Goal: Task Accomplishment & Management: Manage account settings

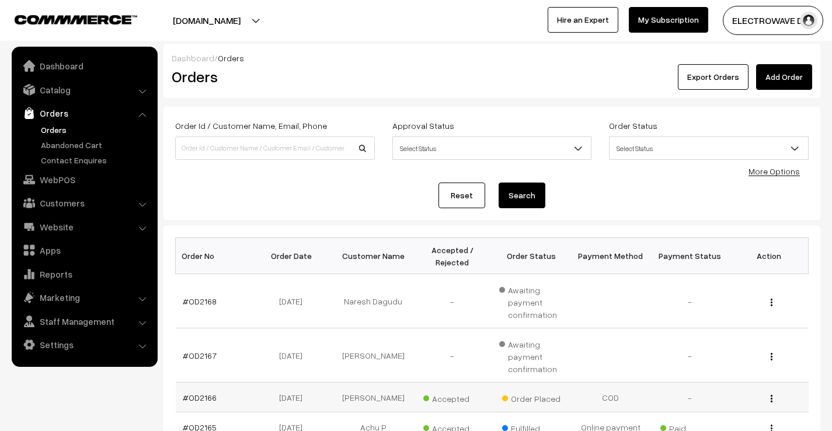
scroll to position [233, 0]
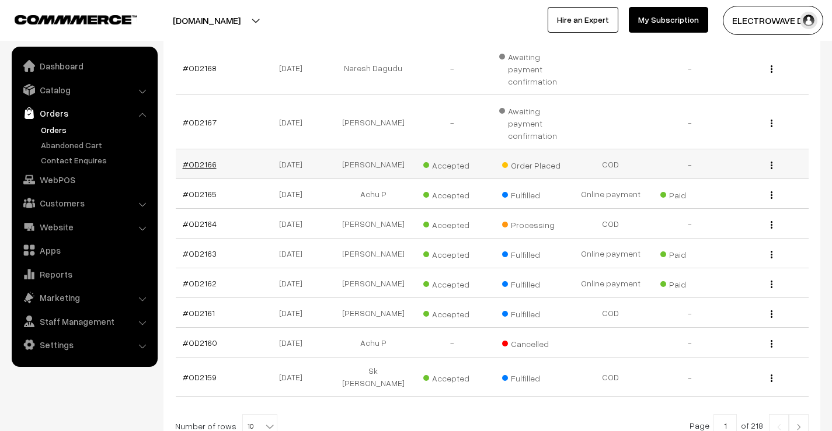
click at [202, 166] on link "#OD2166" at bounding box center [200, 164] width 34 height 10
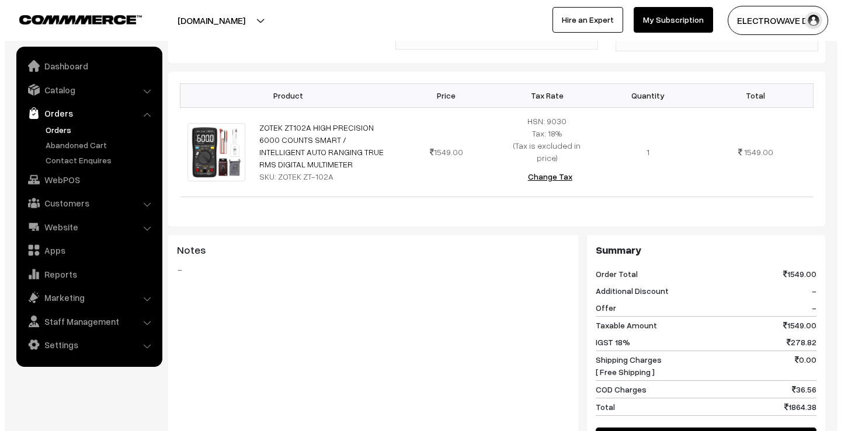
scroll to position [499, 0]
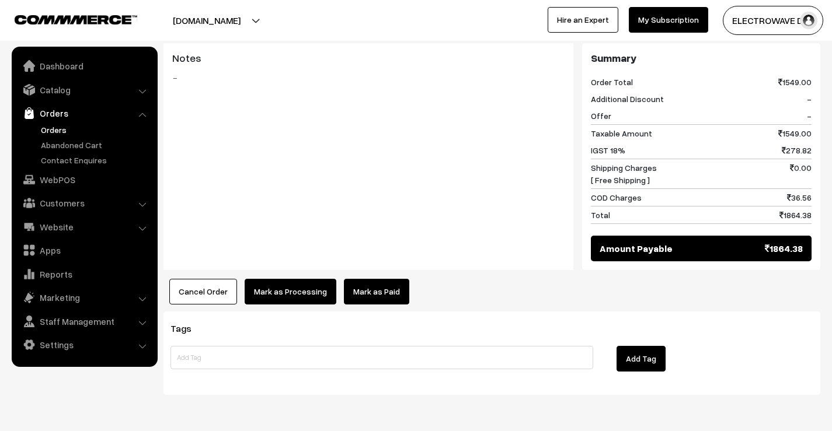
click at [294, 279] on button "Mark as Processing" at bounding box center [291, 292] width 92 height 26
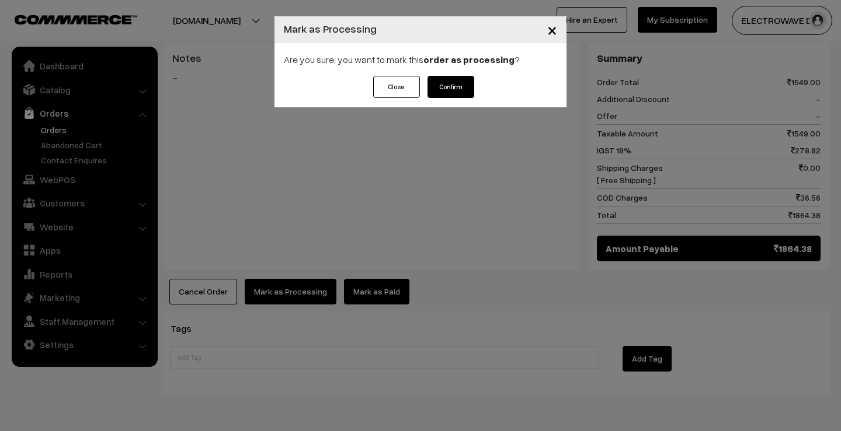
click at [466, 88] on button "Confirm" at bounding box center [450, 87] width 47 height 22
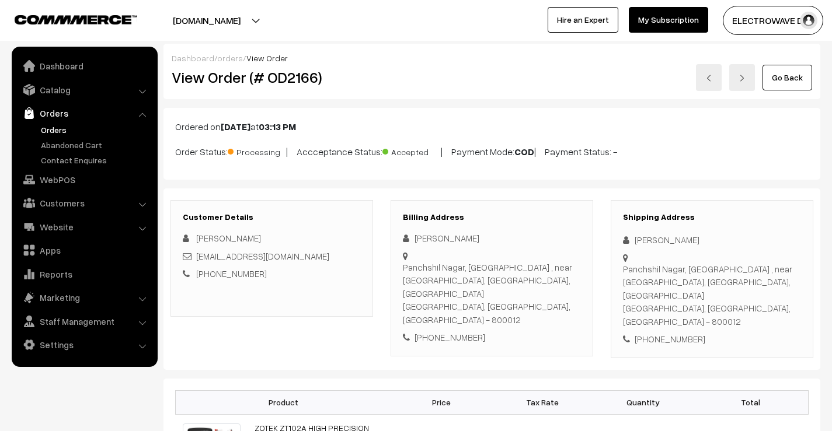
click at [53, 125] on link "Orders" at bounding box center [96, 130] width 116 height 12
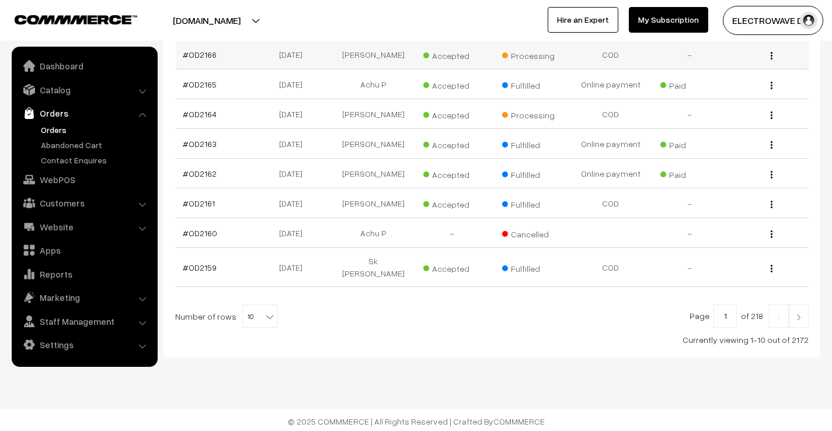
scroll to position [346, 0]
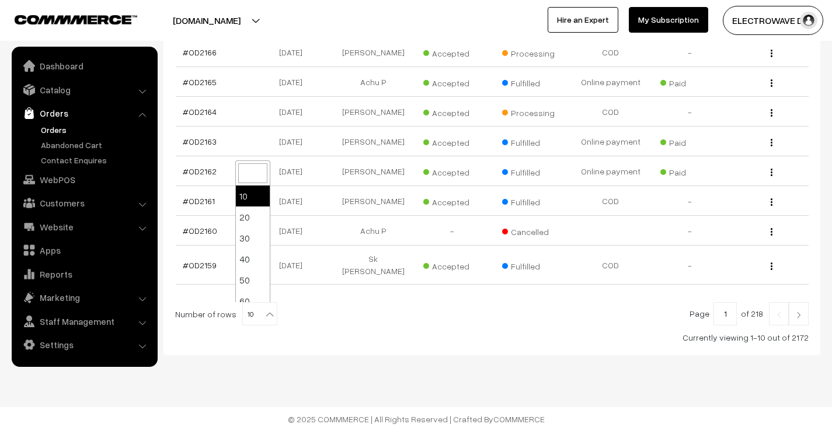
click at [250, 320] on span "10" at bounding box center [260, 314] width 34 height 23
select select "20"
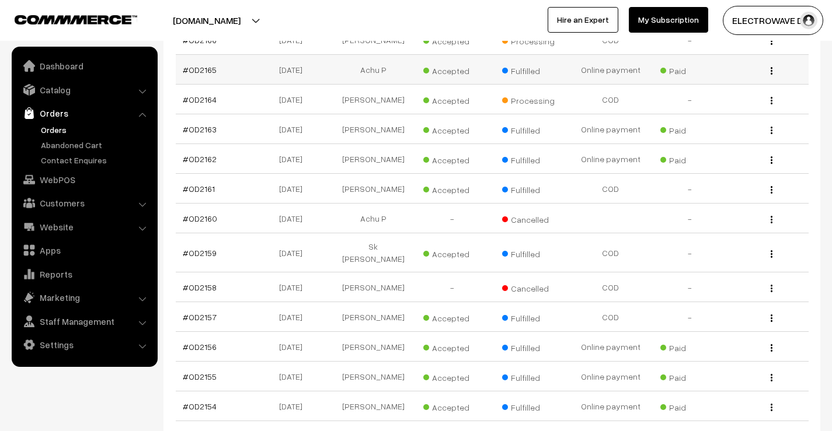
scroll to position [254, 0]
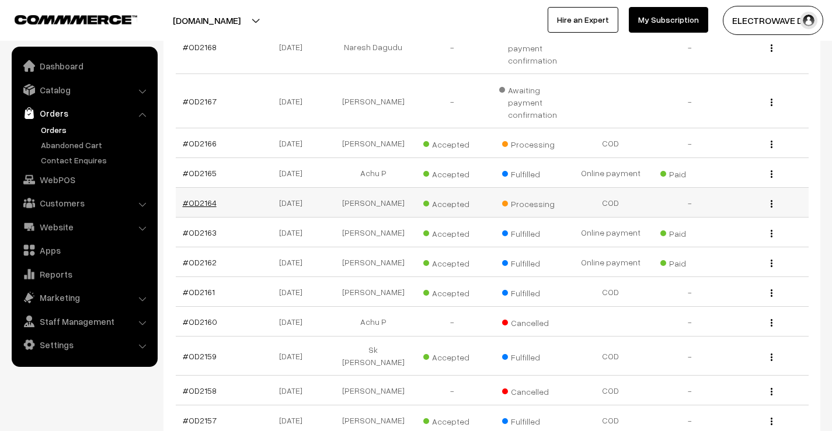
click at [194, 207] on link "#OD2164" at bounding box center [200, 203] width 34 height 10
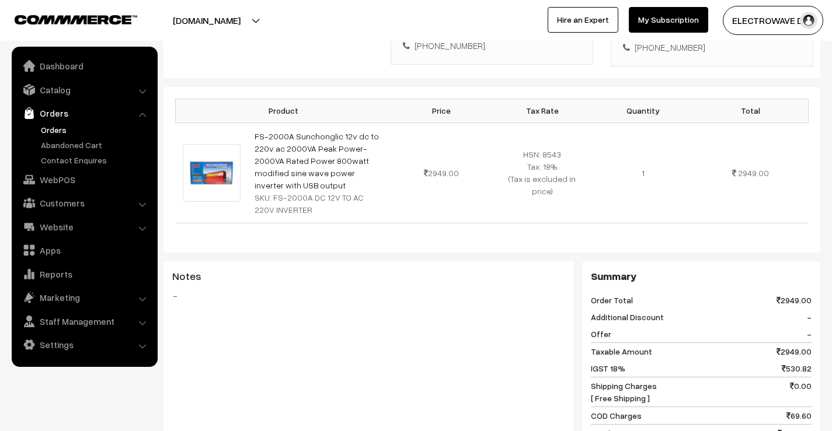
scroll to position [409, 0]
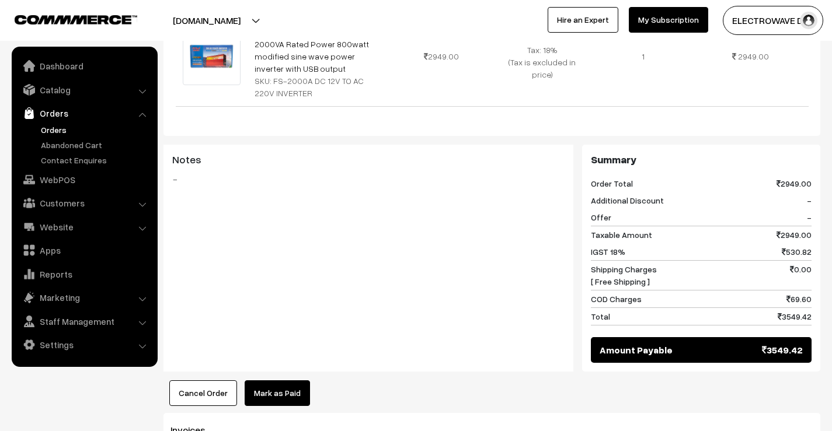
click at [248, 13] on button "[DOMAIN_NAME]" at bounding box center [206, 20] width 149 height 29
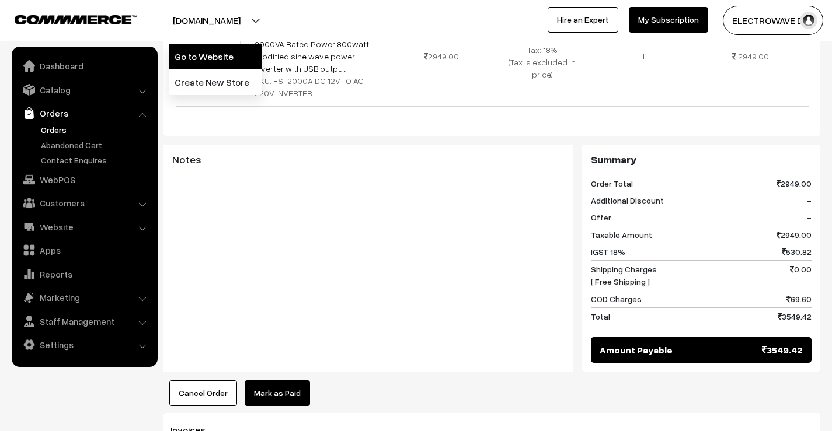
click at [237, 46] on link "Go to Website" at bounding box center [215, 57] width 93 height 26
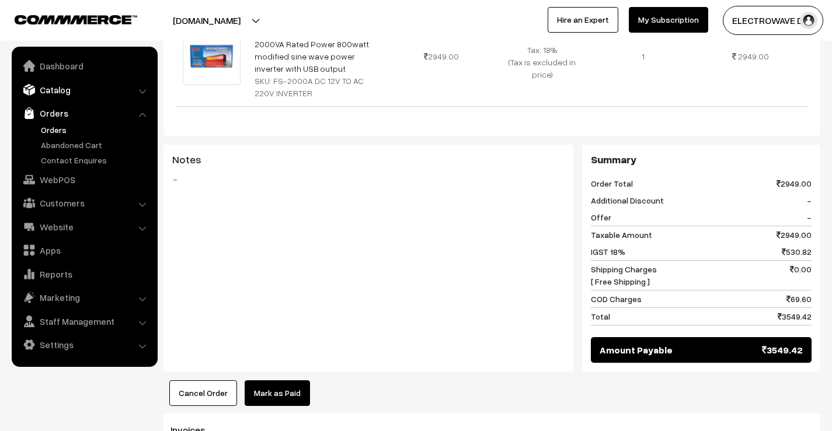
click at [59, 92] on link "Catalog" at bounding box center [84, 89] width 139 height 21
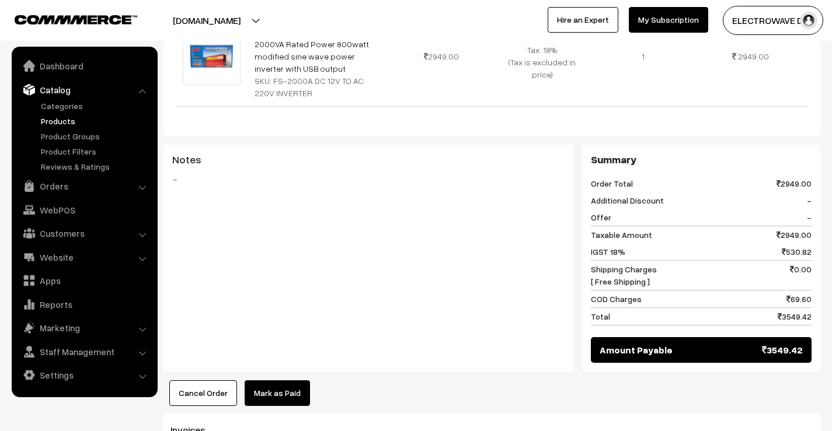
click at [64, 126] on link "Products" at bounding box center [96, 121] width 116 height 12
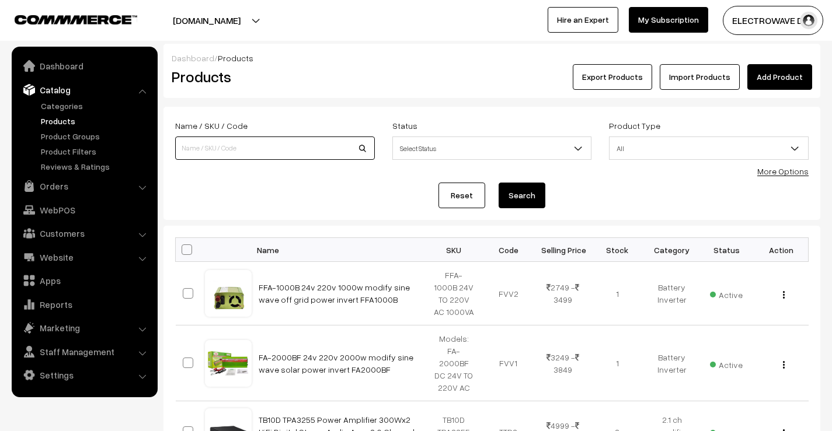
click at [248, 147] on input at bounding box center [275, 148] width 200 height 23
type input "mono"
click at [498, 183] on button "Search" at bounding box center [521, 196] width 47 height 26
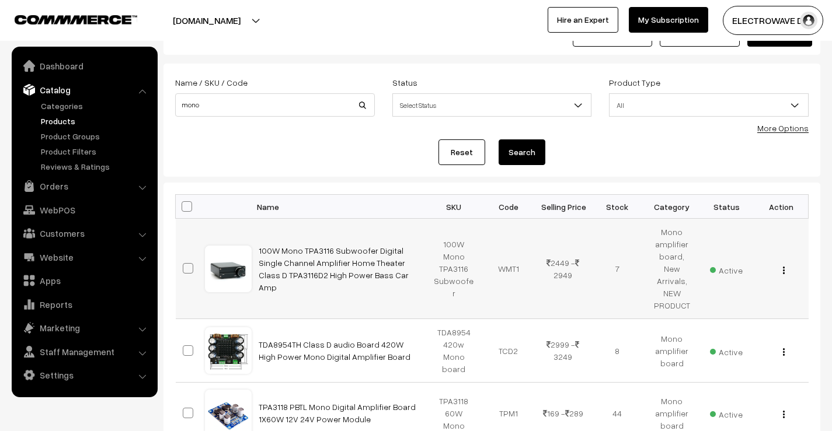
scroll to position [117, 0]
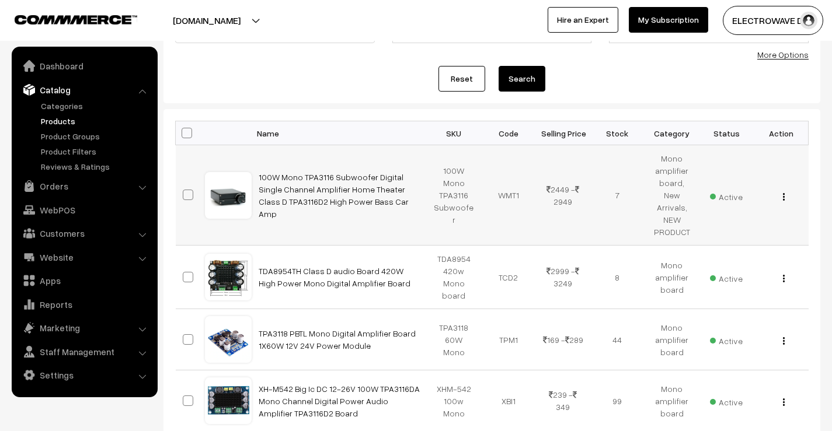
click at [782, 191] on div "View Edit Delete" at bounding box center [781, 195] width 40 height 12
click at [784, 193] on img "button" at bounding box center [784, 197] width 2 height 8
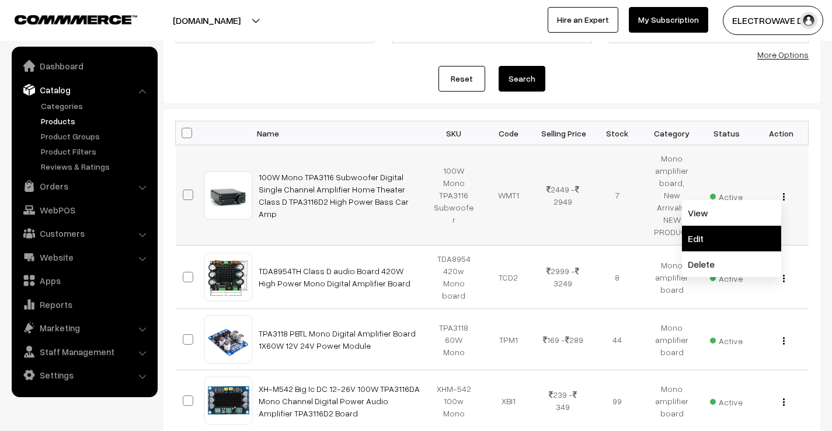
click at [731, 227] on link "Edit" at bounding box center [731, 239] width 99 height 26
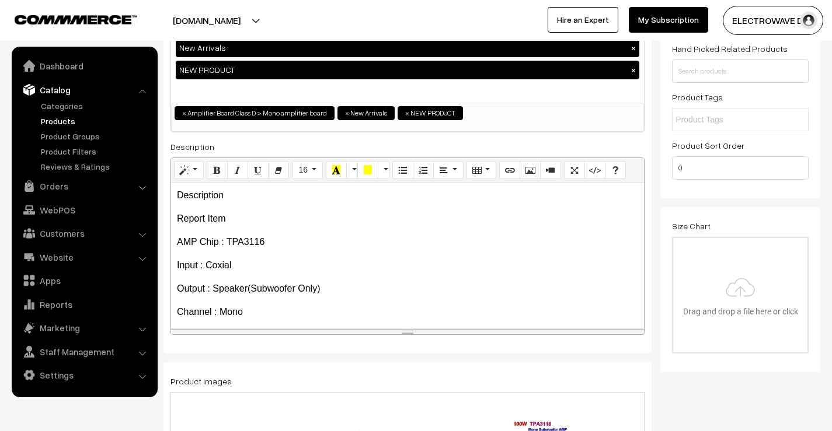
click at [207, 219] on p "Report Item" at bounding box center [407, 219] width 461 height 14
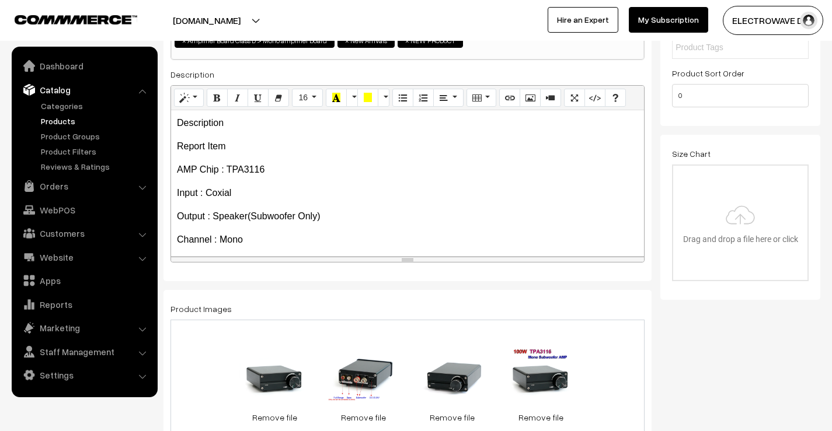
scroll to position [233, 0]
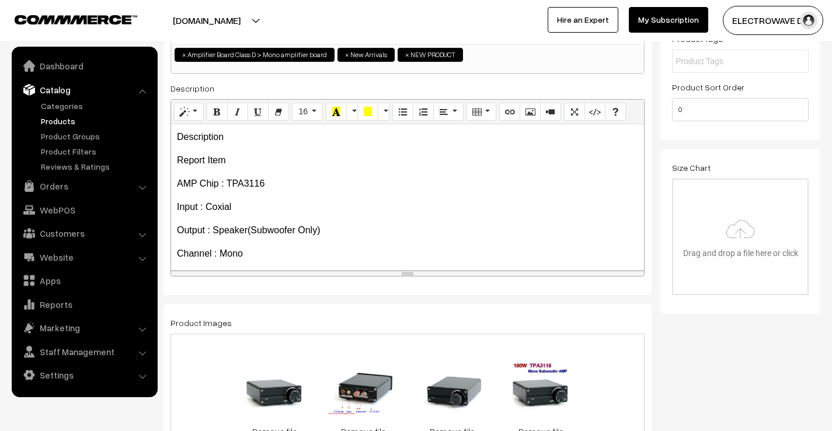
click at [179, 137] on p "Description" at bounding box center [407, 137] width 461 height 14
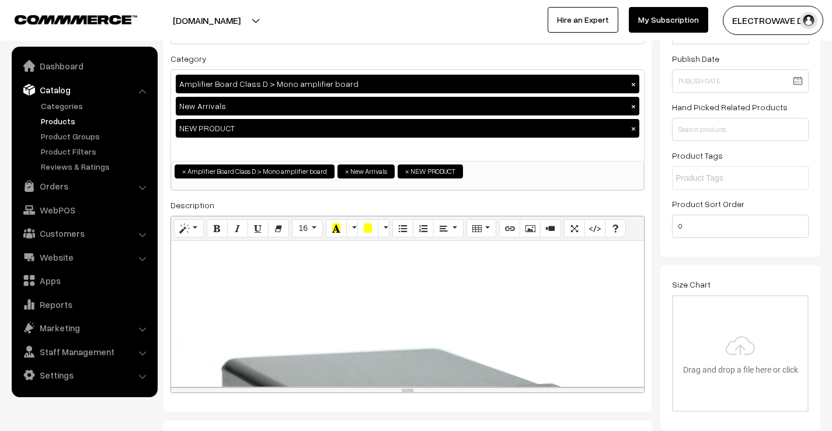
scroll to position [117, 0]
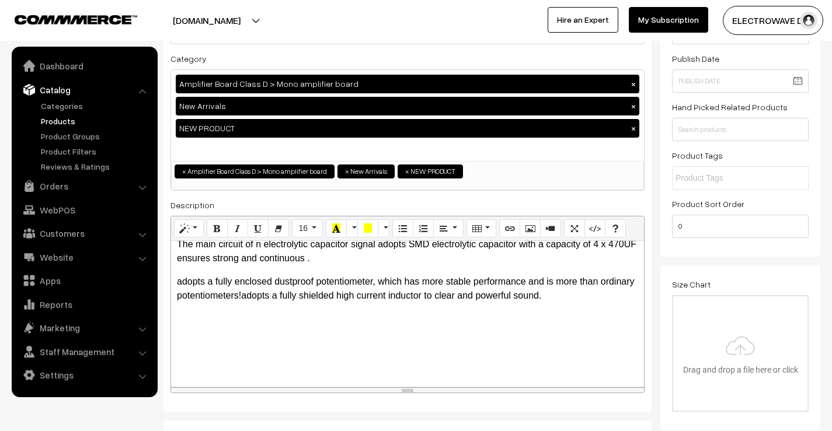
click at [604, 301] on p "adopts a fully enclosed dustproof potentiometer, which has more stable performa…" at bounding box center [407, 289] width 461 height 28
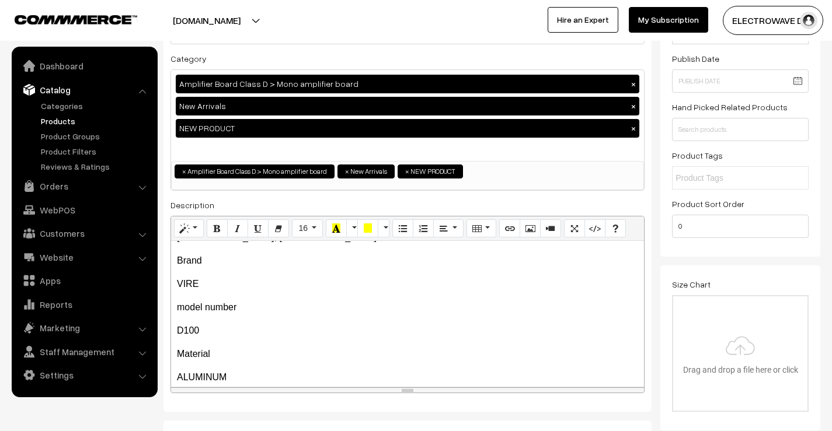
scroll to position [350, 0]
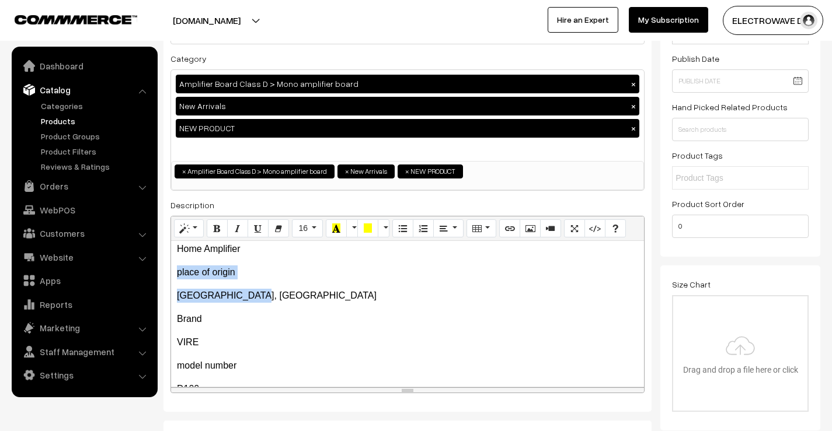
drag, startPoint x: 256, startPoint y: 296, endPoint x: 177, endPoint y: 276, distance: 82.0
click at [177, 276] on div "About this item The selection of high-precision chip resistors ensures a good …" at bounding box center [407, 314] width 473 height 146
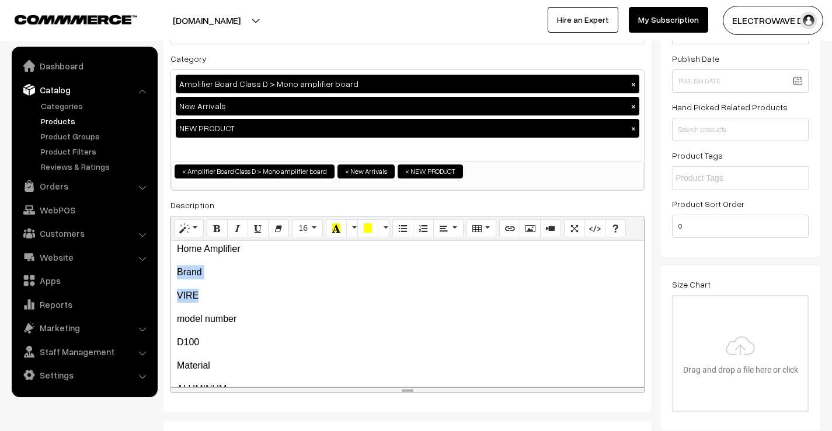
drag, startPoint x: 211, startPoint y: 295, endPoint x: 176, endPoint y: 276, distance: 40.0
click at [176, 276] on div "About this item The selection of high-precision chip resistors ensures a good …" at bounding box center [407, 314] width 473 height 146
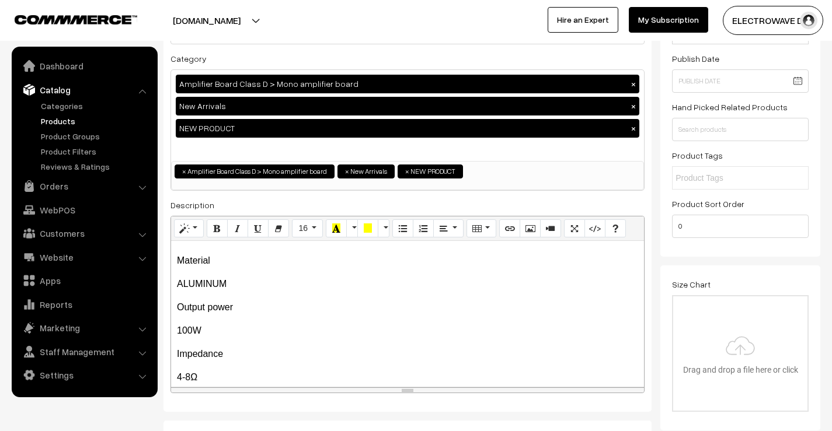
scroll to position [467, 0]
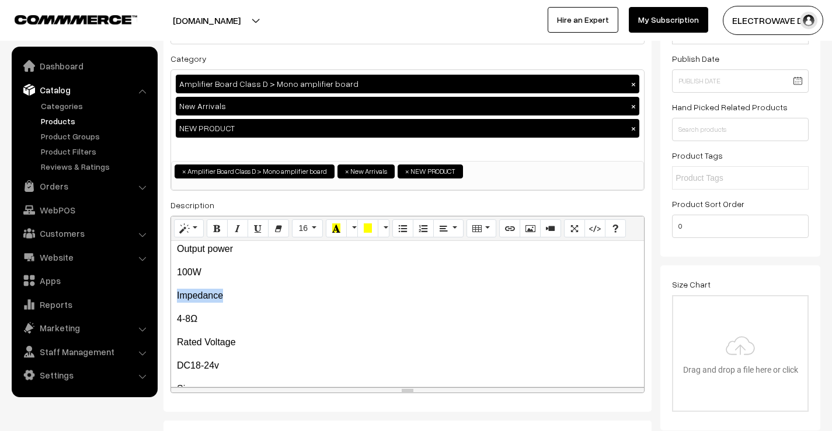
drag, startPoint x: 174, startPoint y: 297, endPoint x: 242, endPoint y: 295, distance: 67.7
click at [242, 295] on div "About this item The selection of high-precision chip resistors ensures a good …" at bounding box center [407, 314] width 473 height 146
click at [217, 229] on icon "Bold (CTRL+B)" at bounding box center [217, 228] width 8 height 9
click at [246, 311] on div "About this item The selection of high-precision chip resistors ensures a good …" at bounding box center [407, 314] width 473 height 146
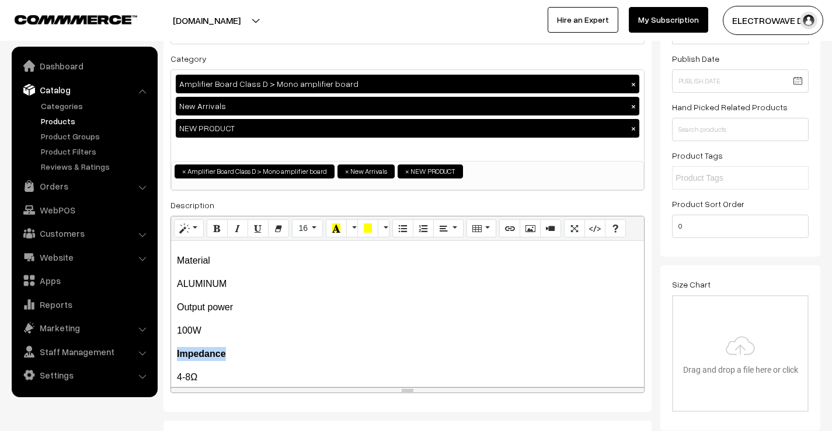
drag, startPoint x: 177, startPoint y: 350, endPoint x: 234, endPoint y: 350, distance: 56.6
click at [234, 350] on p "Impedance" at bounding box center [407, 354] width 461 height 14
click at [337, 228] on icon "Recent Color" at bounding box center [336, 228] width 8 height 9
click at [236, 331] on p "100W" at bounding box center [407, 331] width 461 height 14
drag, startPoint x: 245, startPoint y: 306, endPoint x: 159, endPoint y: 305, distance: 85.8
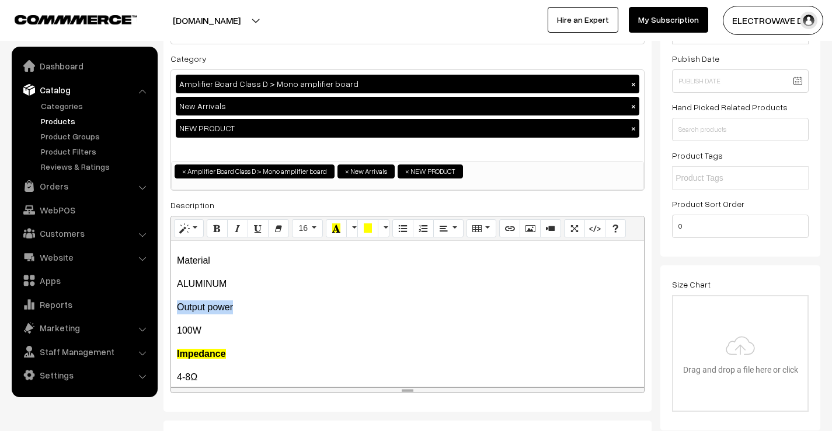
click at [336, 223] on button "Recent Color" at bounding box center [336, 228] width 21 height 19
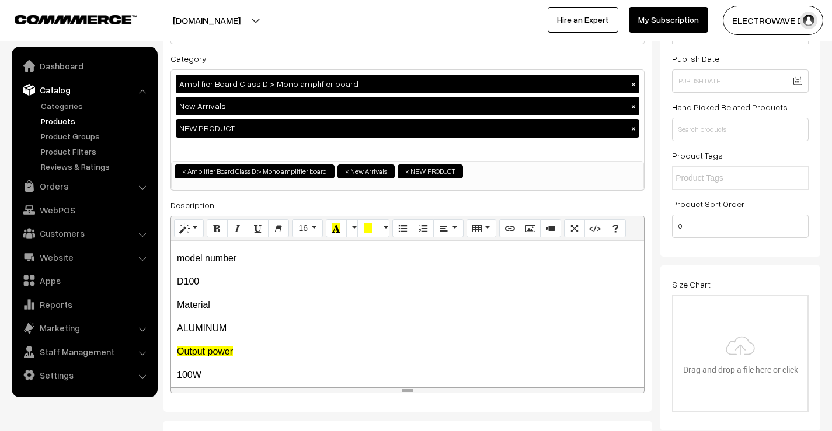
scroll to position [350, 0]
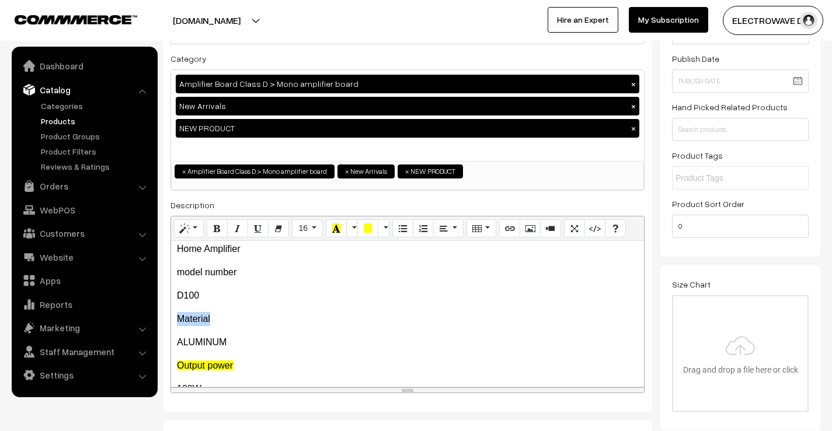
drag, startPoint x: 228, startPoint y: 318, endPoint x: 165, endPoint y: 319, distance: 63.0
click at [165, 319] on div "Name * 100W Mono TPA3116 Subwoofer Digital Single Channel Amplifier Home Theate…" at bounding box center [407, 201] width 488 height 421
click at [339, 231] on icon "Recent Color" at bounding box center [336, 228] width 8 height 9
drag, startPoint x: 243, startPoint y: 275, endPoint x: 265, endPoint y: 263, distance: 25.3
click at [170, 277] on div "Normal Quote Code Header 1 Header 2 Header 3 Header 4 Header 5 Header 6 16 8 9 …" at bounding box center [407, 305] width 474 height 178
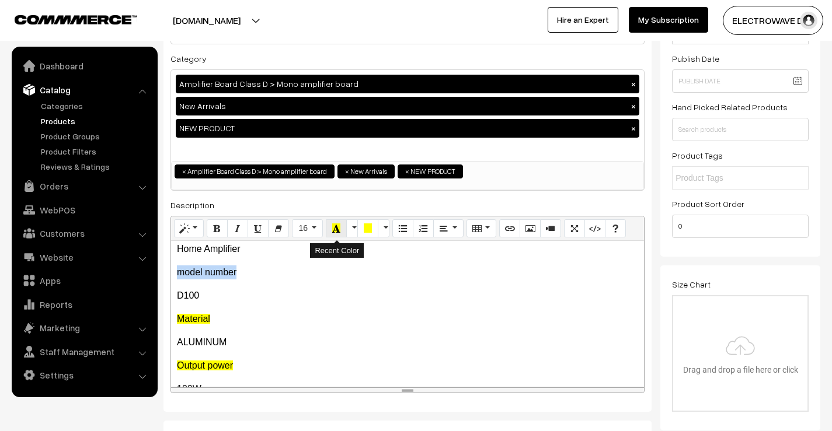
click at [336, 231] on icon "Recent Color" at bounding box center [336, 228] width 8 height 9
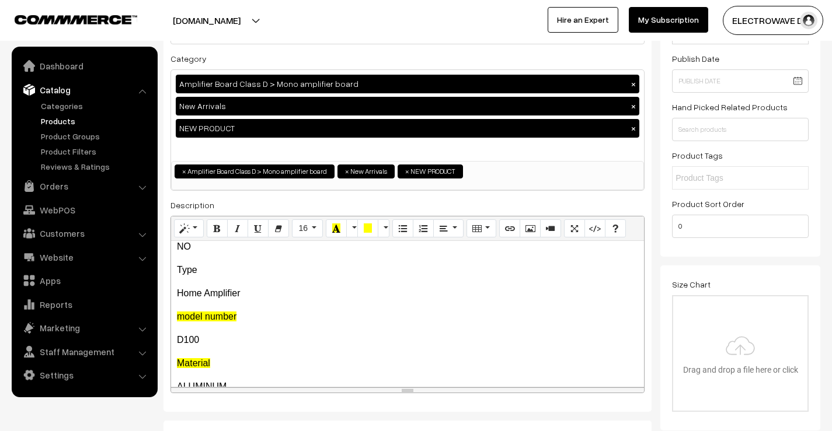
scroll to position [292, 0]
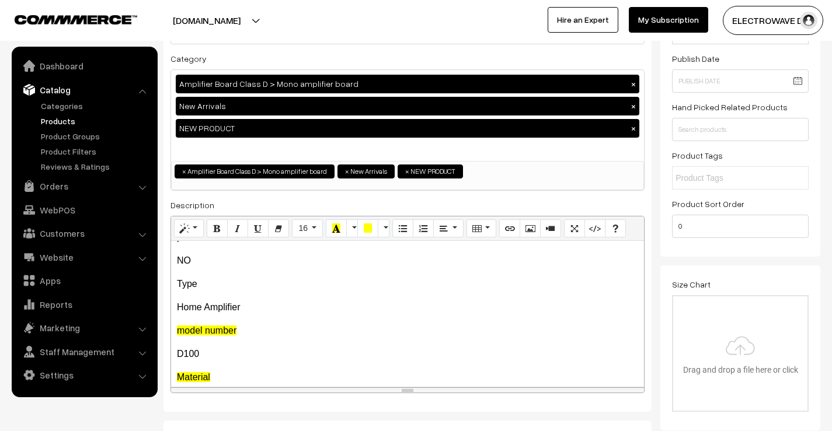
click at [257, 308] on p "Home Amplifier" at bounding box center [407, 308] width 461 height 14
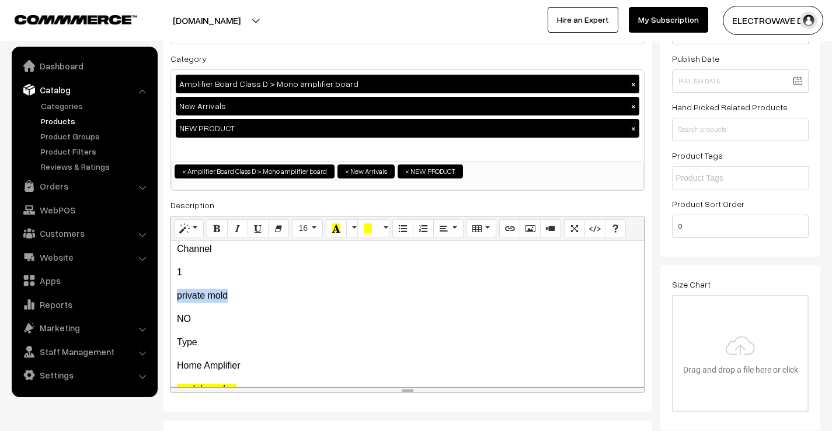
drag, startPoint x: 245, startPoint y: 295, endPoint x: 172, endPoint y: 299, distance: 73.7
click at [172, 299] on div "About this item The selection of high-precision chip resistors ensures a good …" at bounding box center [407, 314] width 473 height 146
click at [336, 229] on icon "Recent Color" at bounding box center [336, 228] width 8 height 9
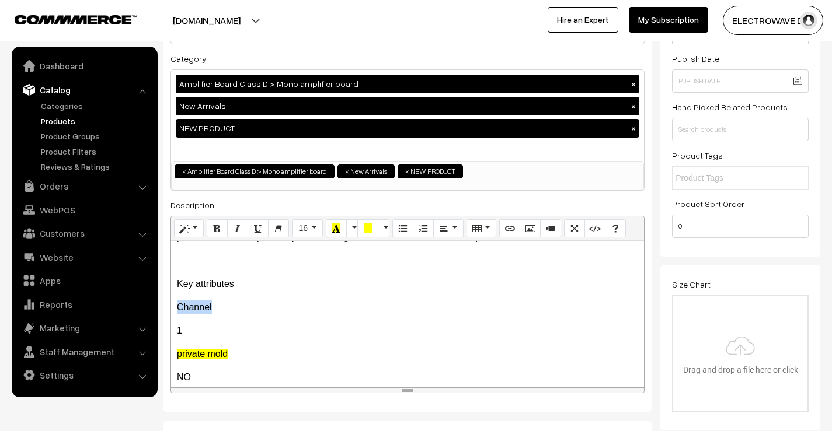
drag, startPoint x: 238, startPoint y: 310, endPoint x: 177, endPoint y: 308, distance: 61.3
click at [177, 308] on p "Channel" at bounding box center [407, 308] width 461 height 14
click at [340, 229] on icon "Recent Color" at bounding box center [336, 228] width 8 height 9
drag, startPoint x: 254, startPoint y: 288, endPoint x: 175, endPoint y: 284, distance: 78.9
click at [175, 284] on div "About this item The selection of high-precision chip resistors ensures a good …" at bounding box center [407, 314] width 473 height 146
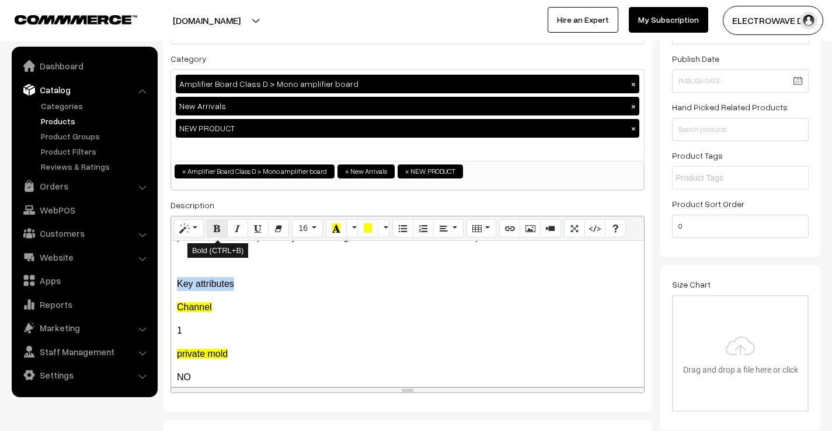
click at [213, 233] on icon "Bold (CTRL+B)" at bounding box center [217, 228] width 8 height 9
click at [263, 300] on div "About this item The selection of high-precision chip resistors ensures a good …" at bounding box center [407, 314] width 473 height 146
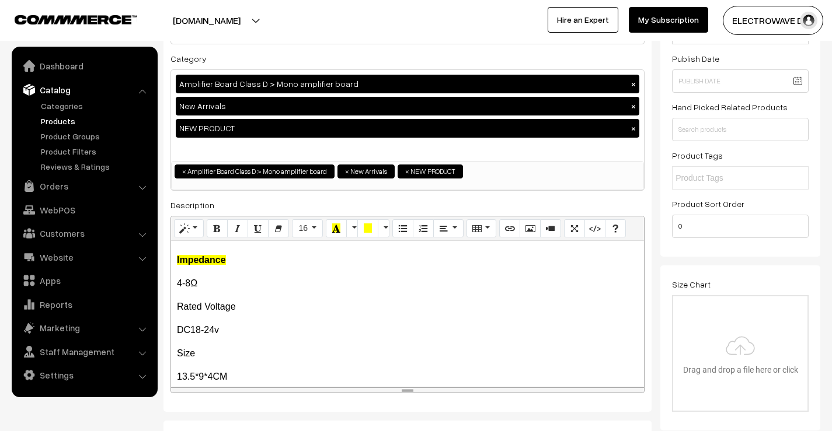
scroll to position [525, 0]
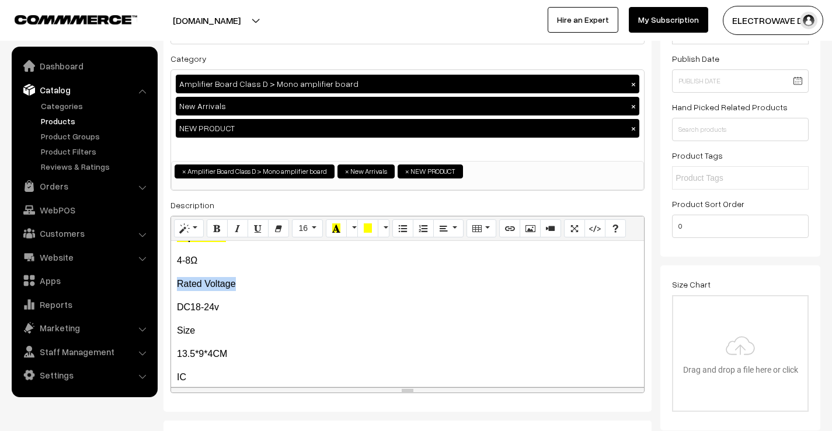
drag, startPoint x: 240, startPoint y: 286, endPoint x: 173, endPoint y: 282, distance: 67.2
click at [173, 282] on div "About this item The selection of high-precision chip resistors ensures a good …" at bounding box center [407, 314] width 473 height 146
click at [332, 226] on button "Recent Color" at bounding box center [336, 228] width 21 height 19
click at [220, 334] on p "Size" at bounding box center [407, 331] width 461 height 14
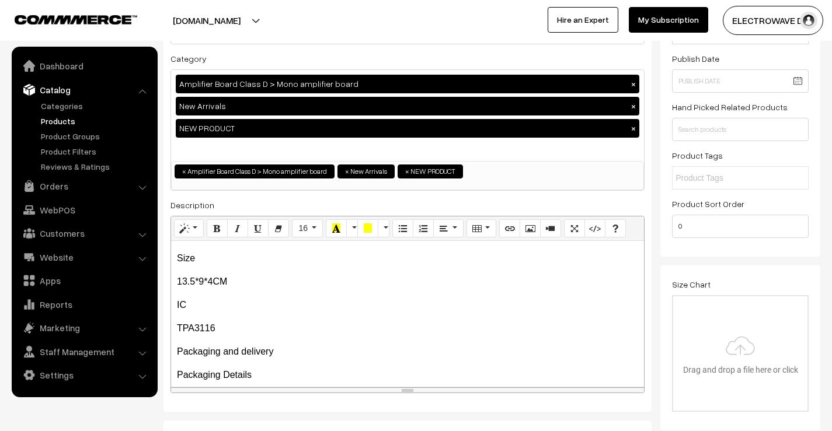
scroll to position [584, 0]
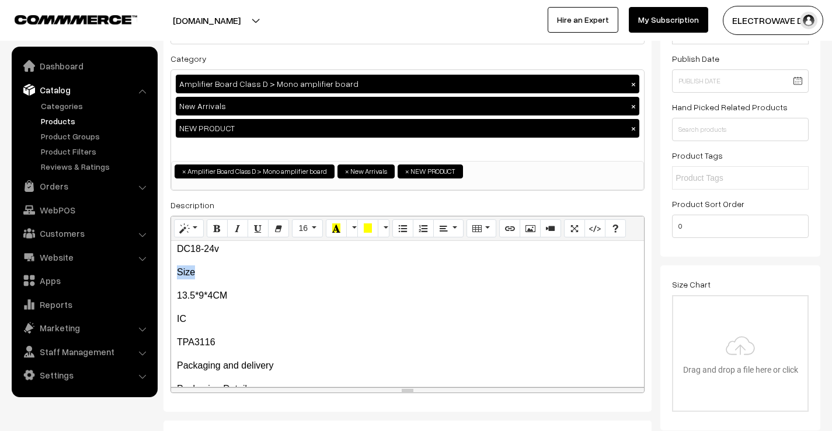
drag, startPoint x: 199, startPoint y: 278, endPoint x: 173, endPoint y: 278, distance: 26.3
click at [173, 278] on div "About this item The selection of high-precision chip resistors ensures a good …" at bounding box center [407, 314] width 473 height 146
click at [336, 228] on icon "Recent Color" at bounding box center [336, 228] width 8 height 9
drag, startPoint x: 208, startPoint y: 316, endPoint x: 158, endPoint y: 318, distance: 50.2
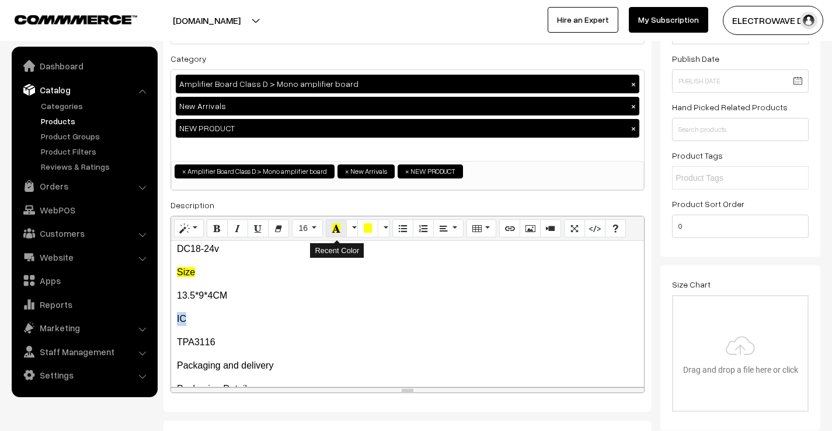
click at [331, 231] on button "Recent Color" at bounding box center [336, 228] width 21 height 19
click at [264, 316] on p "IC" at bounding box center [407, 319] width 461 height 14
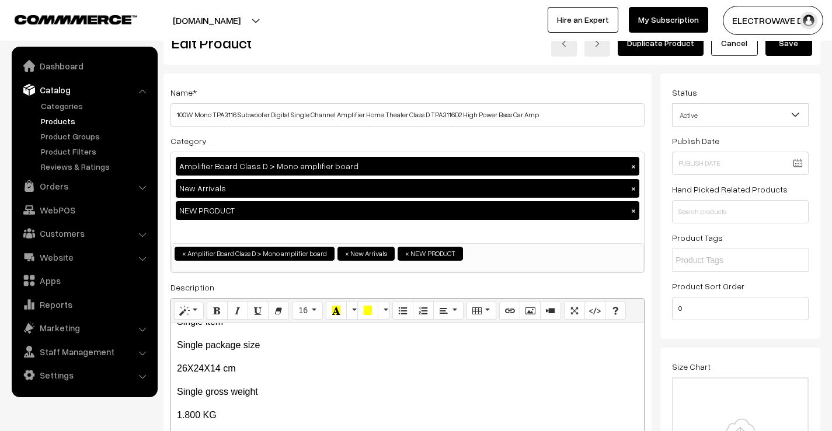
scroll to position [0, 0]
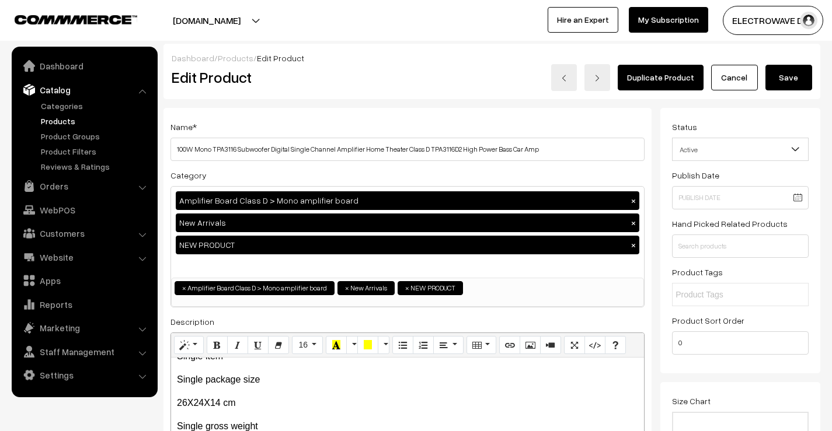
click at [789, 74] on button "Save" at bounding box center [788, 78] width 47 height 26
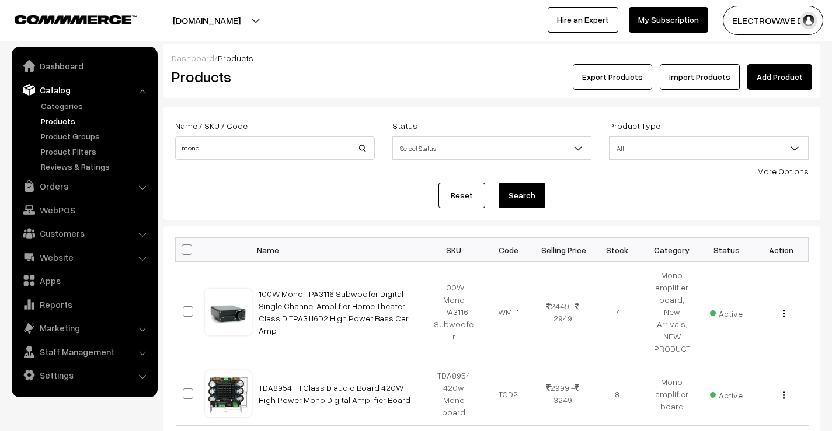
drag, startPoint x: 246, startPoint y: 23, endPoint x: 244, endPoint y: 35, distance: 12.4
click at [246, 24] on button "[DOMAIN_NAME]" at bounding box center [206, 20] width 149 height 29
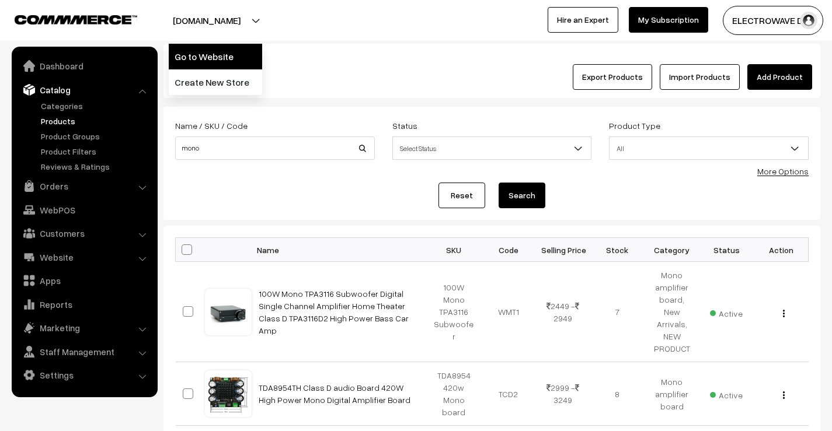
click at [243, 48] on link "Go to Website" at bounding box center [215, 57] width 93 height 26
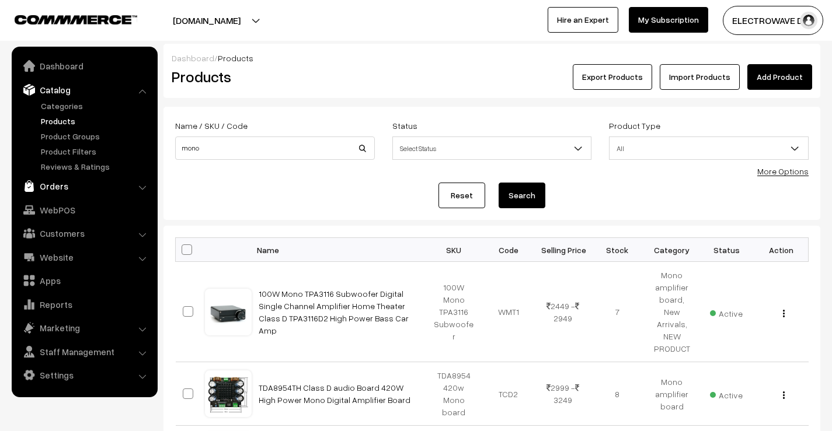
click at [65, 186] on link "Orders" at bounding box center [84, 186] width 139 height 21
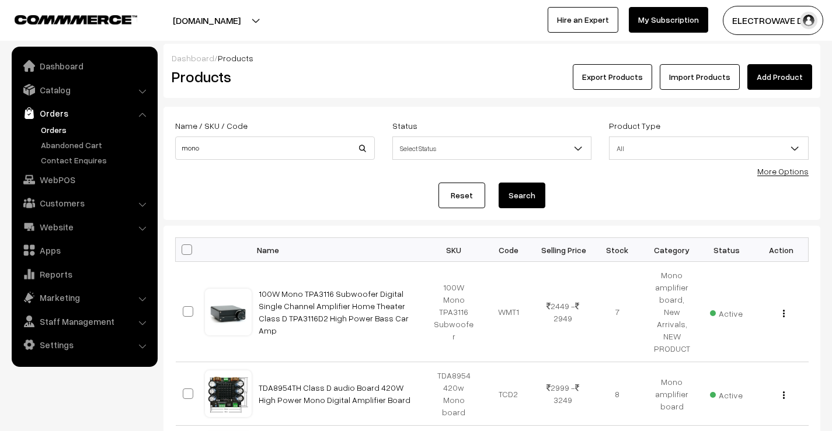
click at [58, 131] on link "Orders" at bounding box center [96, 130] width 116 height 12
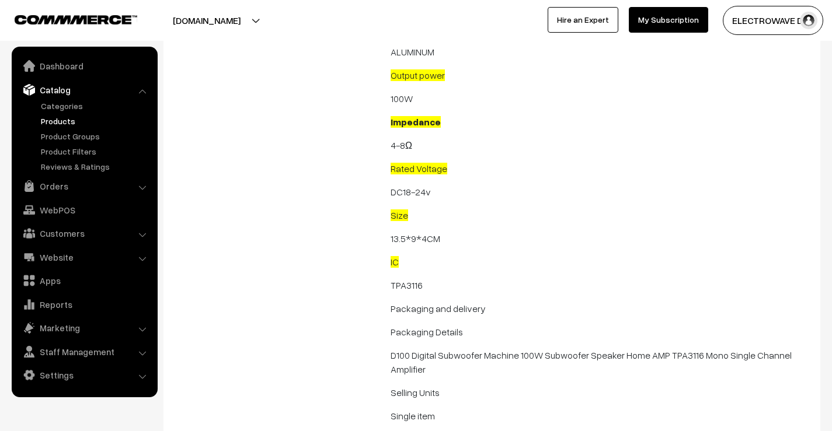
scroll to position [642, 0]
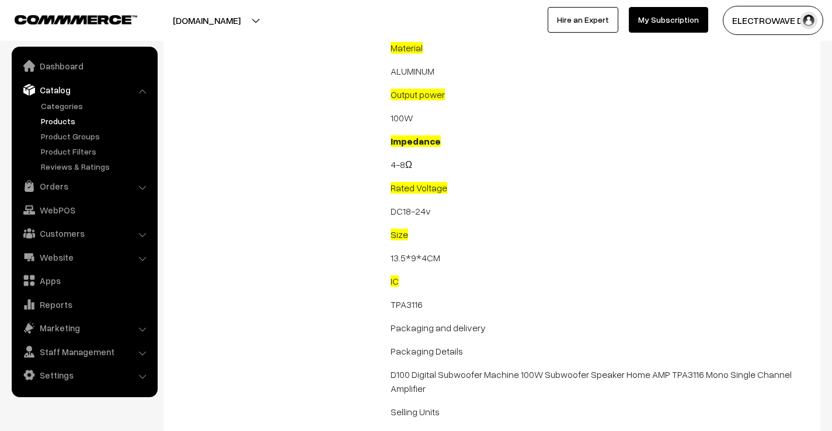
drag, startPoint x: 386, startPoint y: 166, endPoint x: 419, endPoint y: 163, distance: 32.8
copy p "4-8Ω"
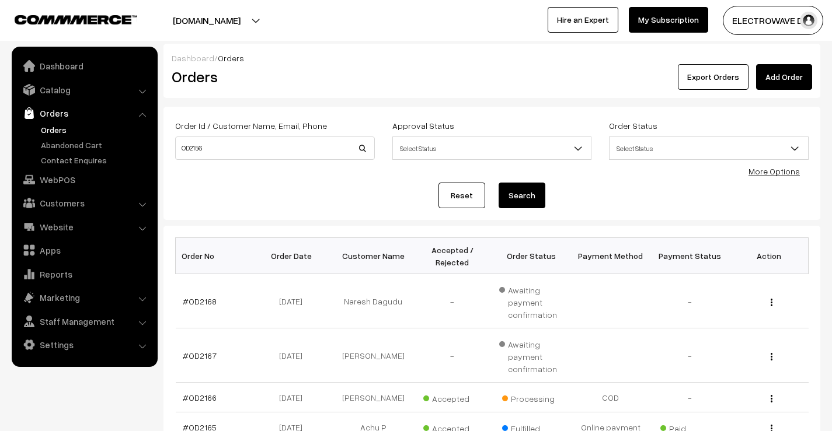
type input "OD2156"
click at [498, 183] on button "Search" at bounding box center [521, 196] width 47 height 26
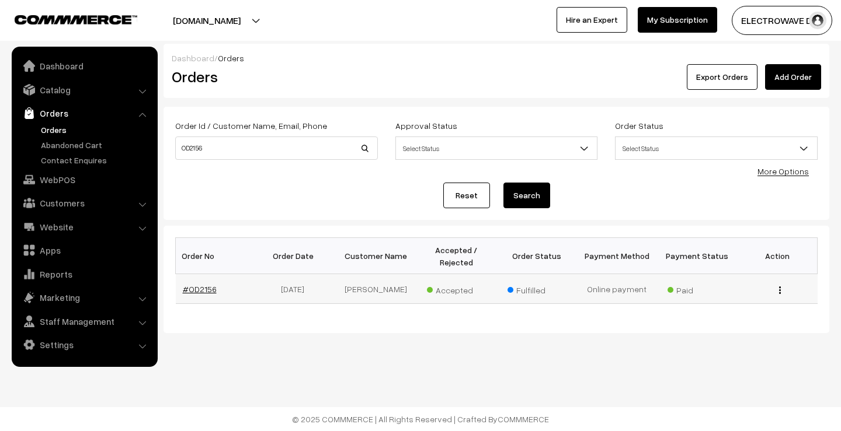
click at [209, 289] on link "#OD2156" at bounding box center [200, 289] width 34 height 10
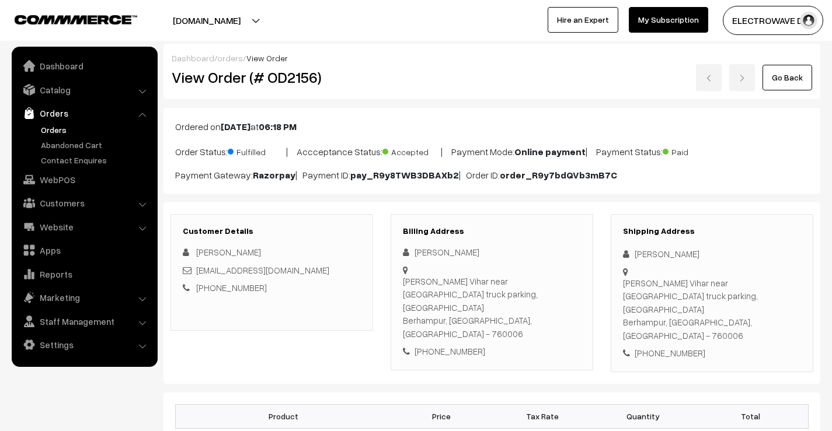
scroll to position [584, 0]
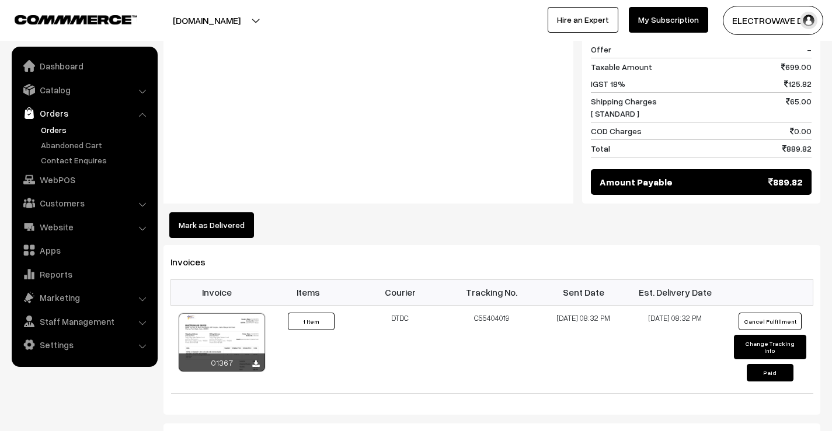
click at [478, 305] on td "C55404019" at bounding box center [492, 349] width 92 height 88
click at [479, 305] on td "C55404019" at bounding box center [492, 349] width 92 height 88
copy td "C55404019"
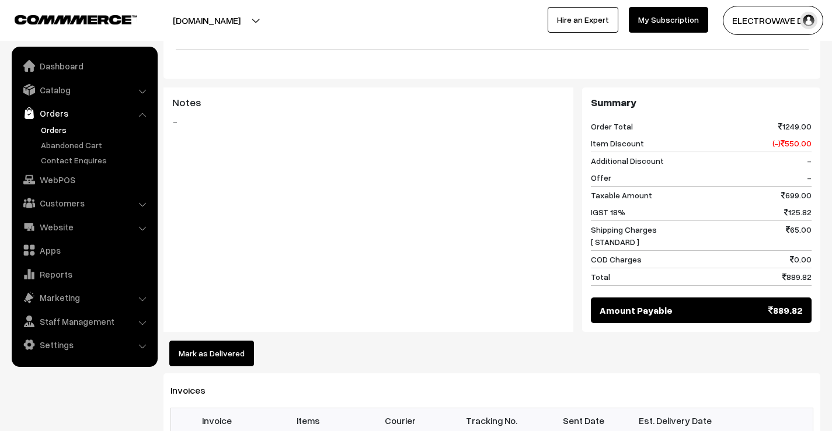
scroll to position [350, 0]
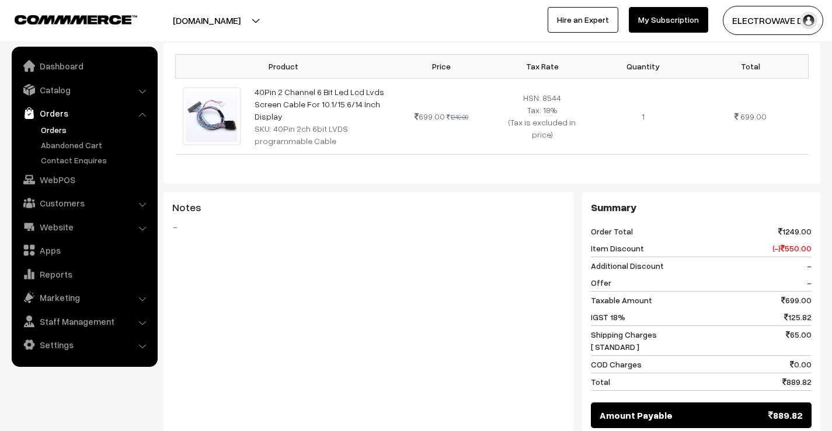
click at [53, 126] on link "Orders" at bounding box center [96, 130] width 116 height 12
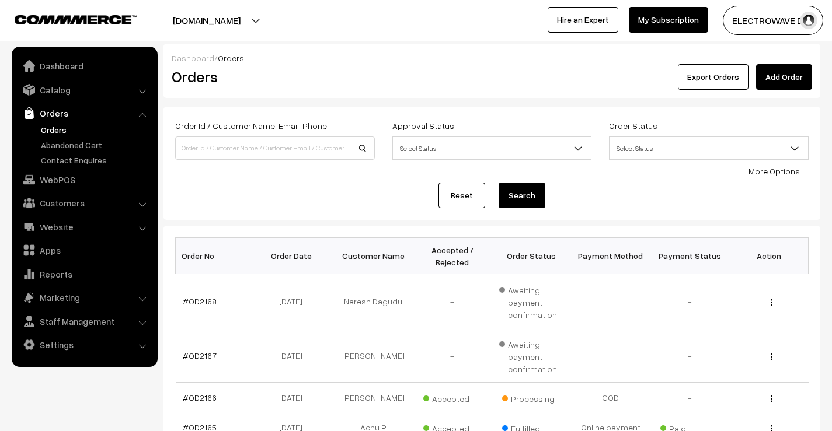
scroll to position [175, 0]
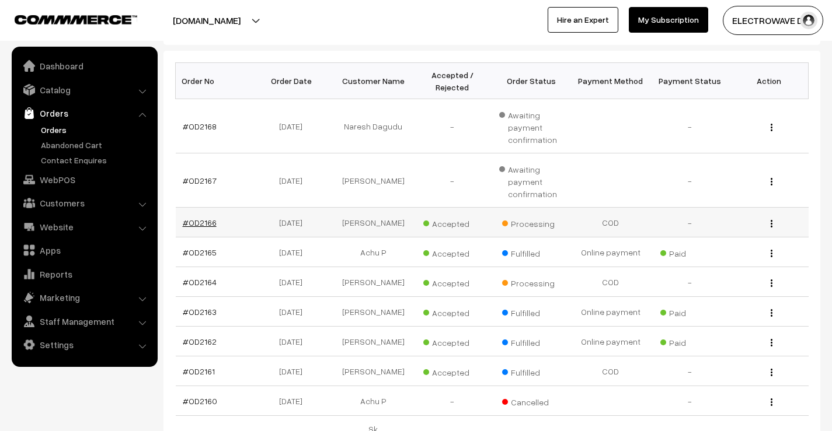
click at [204, 226] on link "#OD2166" at bounding box center [200, 223] width 34 height 10
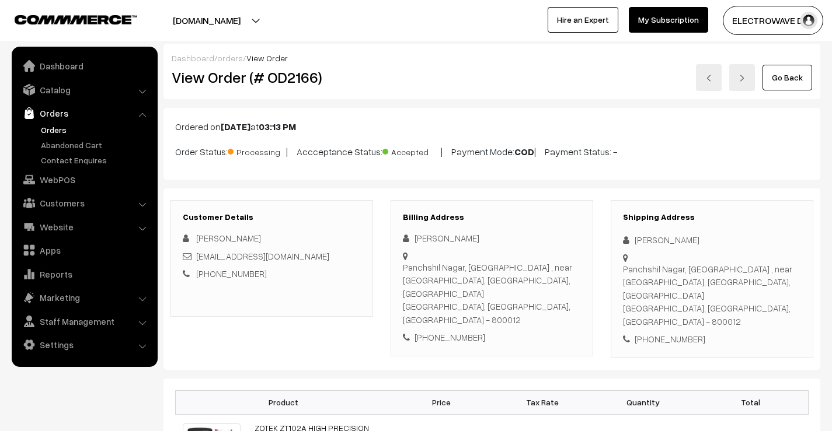
click at [634, 243] on icon at bounding box center [629, 240] width 12 height 9
copy div "Premjeet"
click at [671, 333] on div "+91 9334073720" at bounding box center [712, 339] width 178 height 13
click at [671, 333] on div "[PHONE_NUMBER]" at bounding box center [712, 339] width 178 height 13
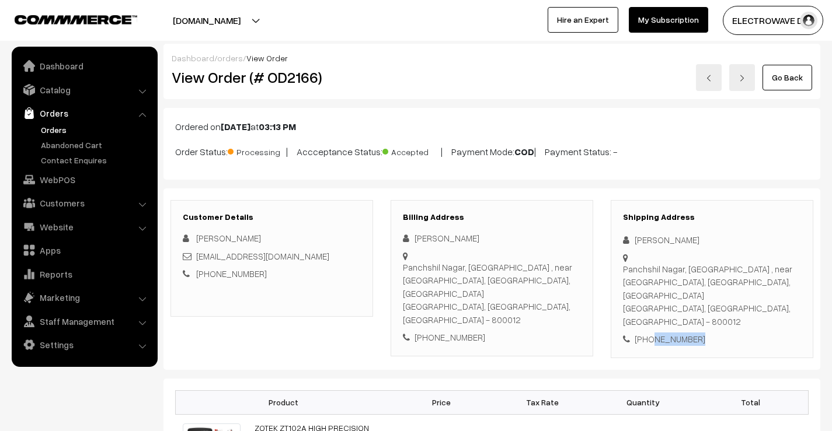
copy div "9334073720"
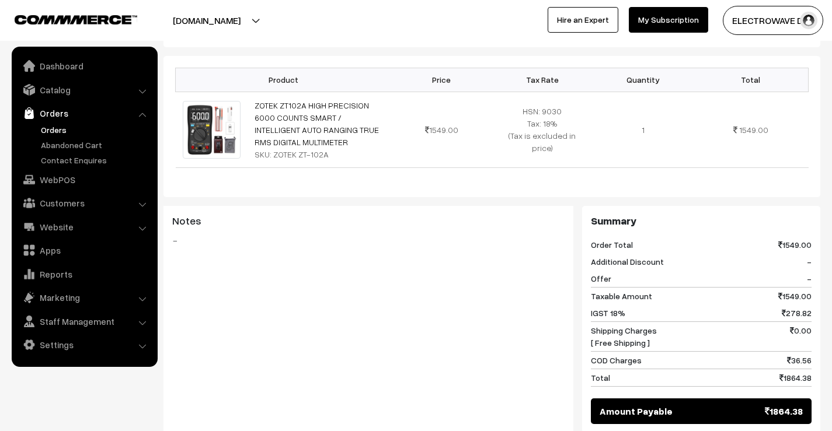
scroll to position [148, 0]
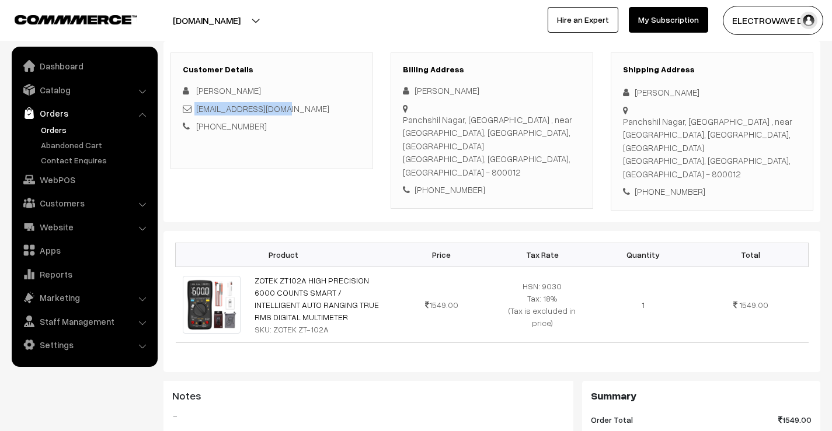
drag, startPoint x: 277, startPoint y: 107, endPoint x: 194, endPoint y: 115, distance: 83.2
click at [194, 115] on div "satyan2337@gmail.com" at bounding box center [272, 108] width 178 height 13
copy div "satyan2337@gmail.com"
drag, startPoint x: 634, startPoint y: 89, endPoint x: 714, endPoint y: 137, distance: 92.7
click at [714, 137] on div "Shipping Address Premjeet Kr Panchshil Nagar, Defense Colony , near Jitan Encla…" at bounding box center [712, 132] width 203 height 158
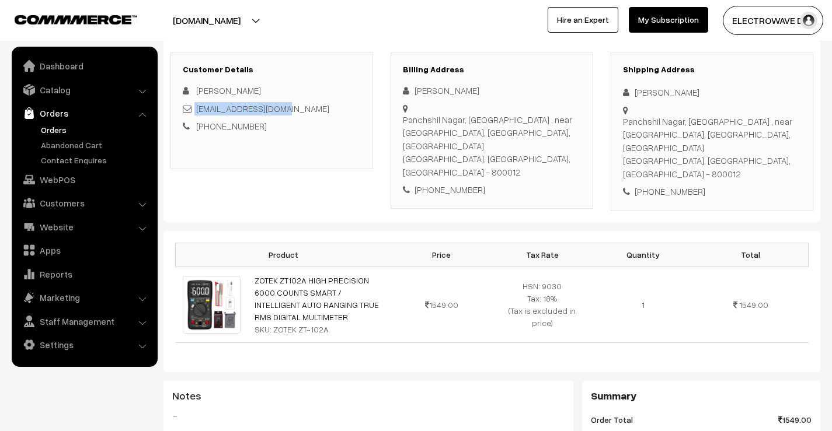
copy div "Premjeet Kr Panchshil Nagar, Defense Colony , near Jitan Enclave, Danapur, Patna"
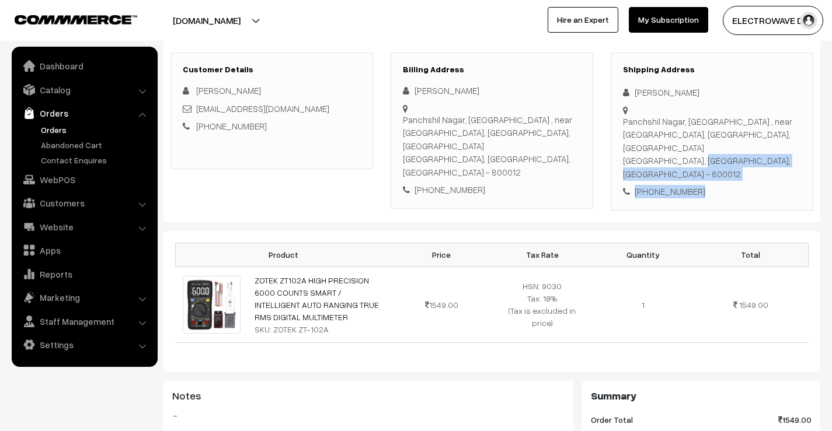
drag, startPoint x: 623, startPoint y: 147, endPoint x: 731, endPoint y: 174, distance: 110.8
click at [731, 174] on div "Shipping Address Premjeet Kr Panchshil Nagar, Defense Colony , near Jitan Encla…" at bounding box center [712, 132] width 203 height 158
copy div "Patna, Bihar, India - 800012 +91 9334073720"
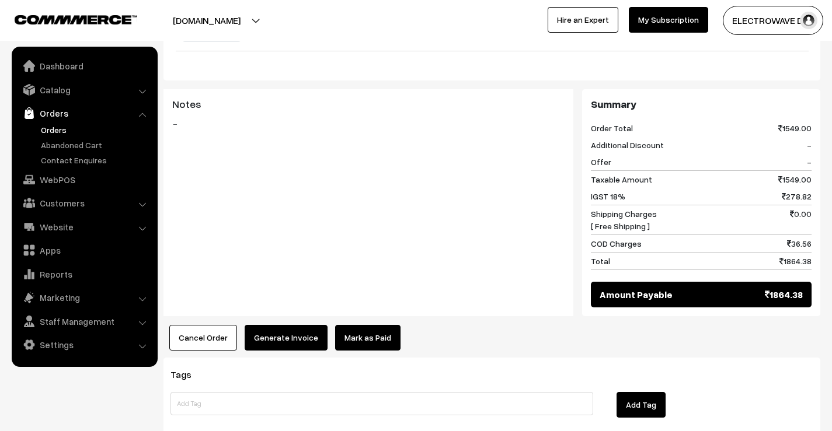
click at [282, 325] on button "Generate Invoice" at bounding box center [286, 338] width 83 height 26
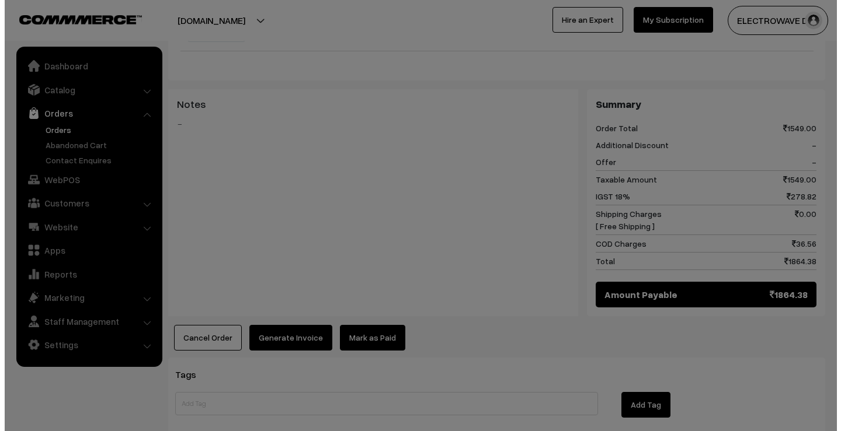
scroll to position [439, 0]
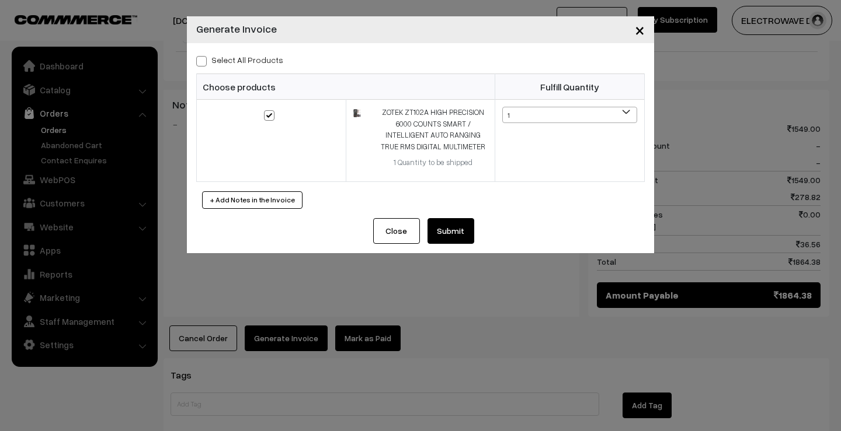
click at [445, 227] on button "Submit" at bounding box center [450, 231] width 47 height 26
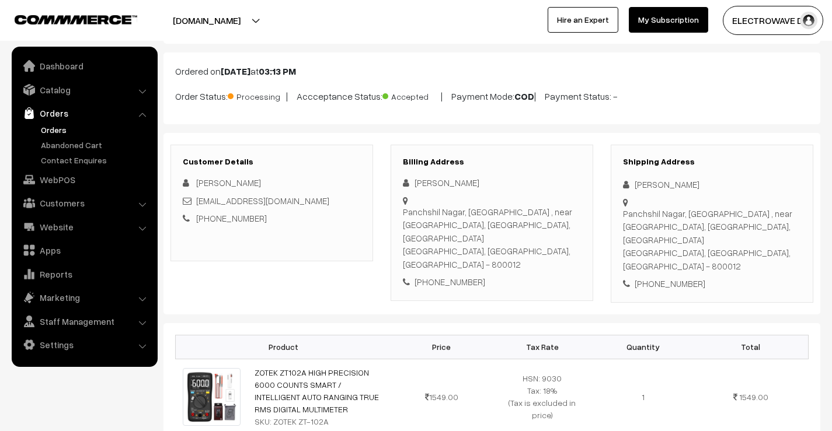
scroll to position [175, 0]
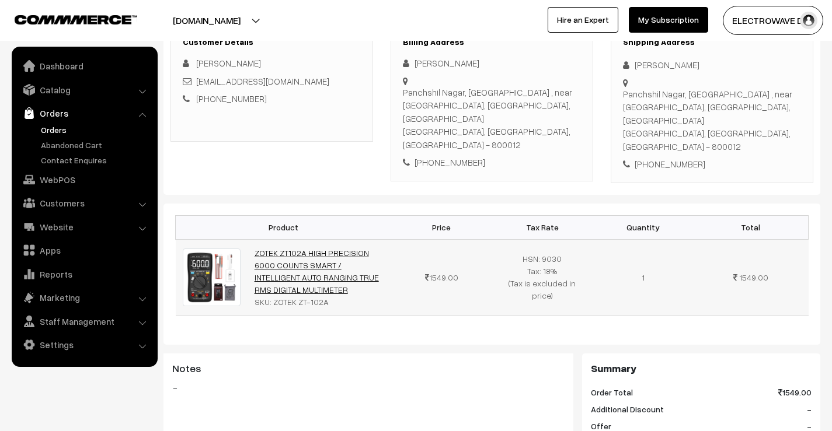
drag, startPoint x: 309, startPoint y: 264, endPoint x: 254, endPoint y: 224, distance: 68.5
click at [254, 239] on td "ZOTEK ZT102A HIGH PRECISION 6000 COUNTS SMART / INTELLIGENT AUTO RANGING TRUE R…" at bounding box center [319, 277] width 144 height 76
copy link "ZOTEK ZT102A HIGH PRECISION 6000 COUNTS SMART / INTELLIGENT AUTO RANGING TRUE R…"
drag, startPoint x: 271, startPoint y: 274, endPoint x: 350, endPoint y: 283, distance: 79.3
click at [350, 283] on td "ZOTEK ZT102A HIGH PRECISION 6000 COUNTS SMART / INTELLIGENT AUTO RANGING TRUE R…" at bounding box center [319, 277] width 144 height 76
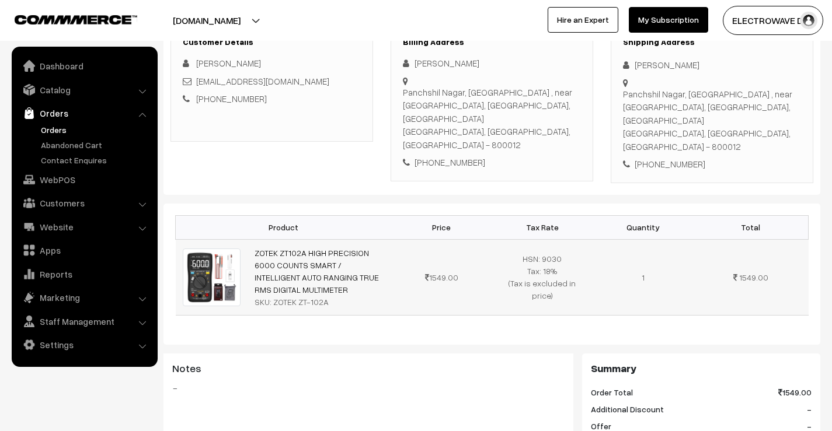
copy div "ZOTEK ZT-102A"
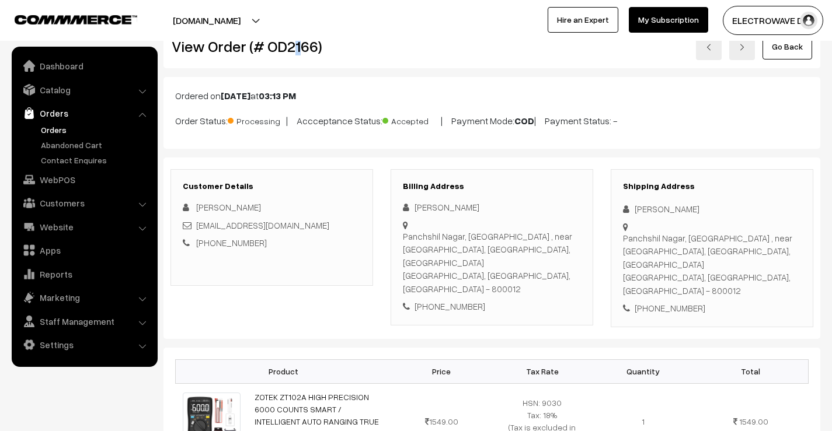
scroll to position [0, 0]
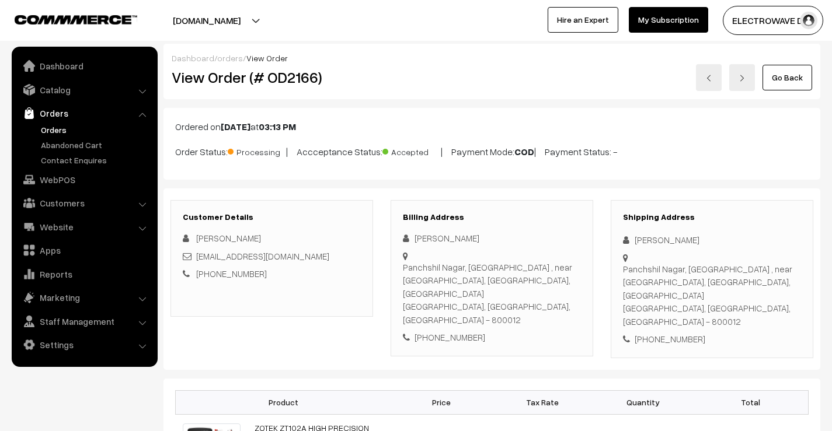
click at [297, 85] on h2 "View Order (# OD2166)" at bounding box center [273, 77] width 202 height 18
copy h2 "OD2166"
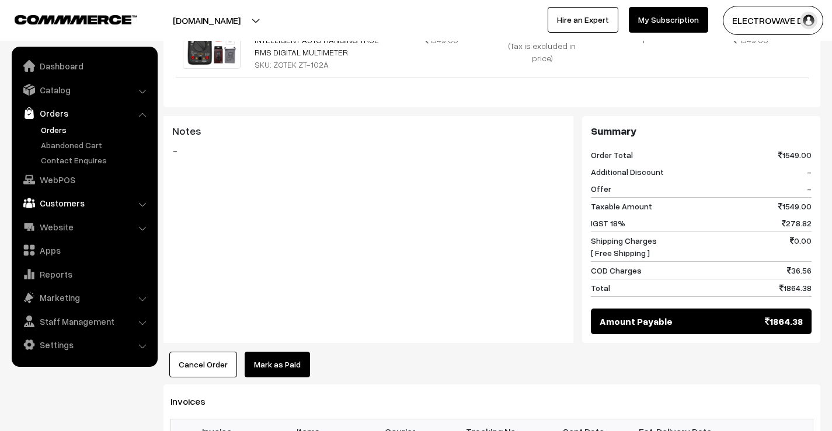
scroll to position [350, 0]
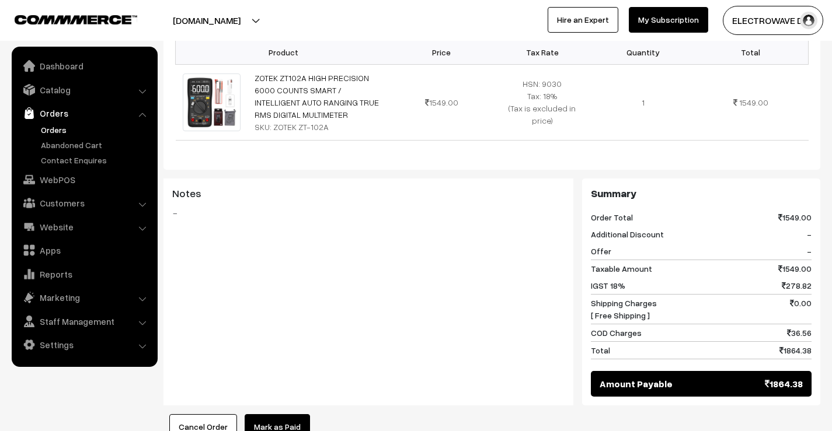
click at [57, 129] on link "Orders" at bounding box center [96, 130] width 116 height 12
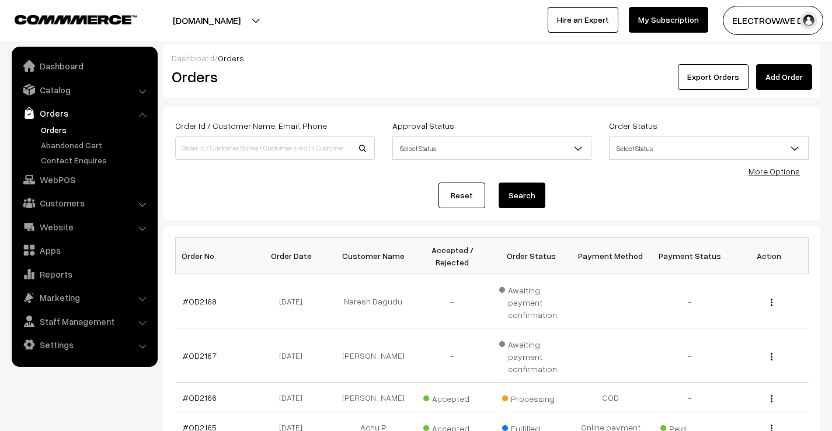
scroll to position [175, 0]
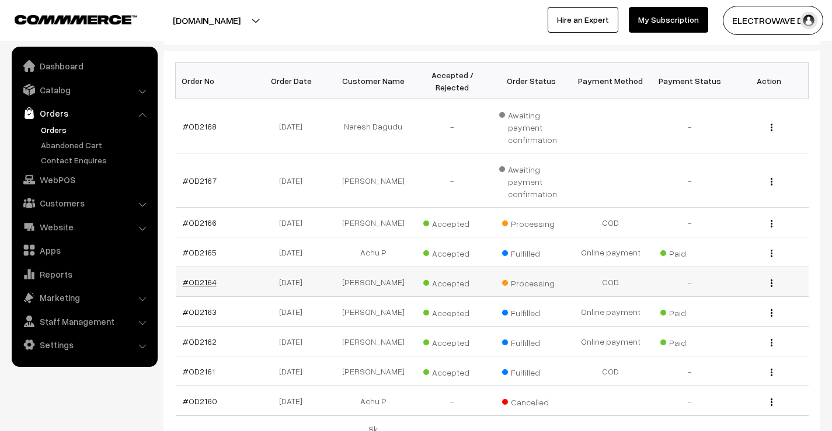
click at [207, 283] on link "#OD2164" at bounding box center [200, 282] width 34 height 10
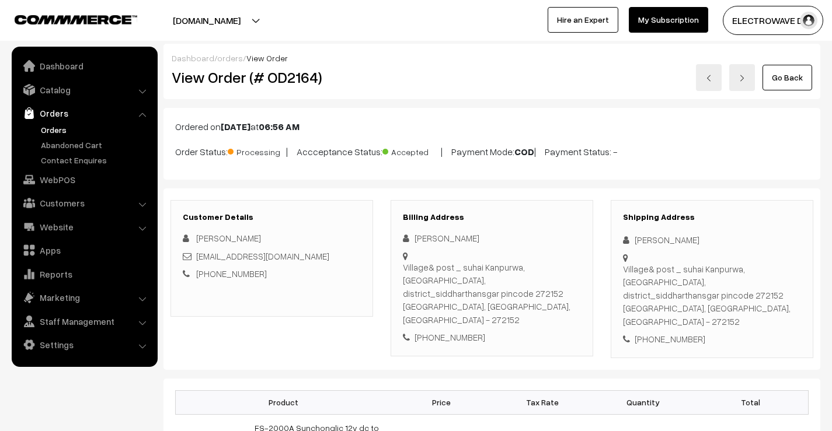
click at [297, 82] on h2 "View Order (# OD2164)" at bounding box center [273, 77] width 202 height 18
copy h2 "OD2164"
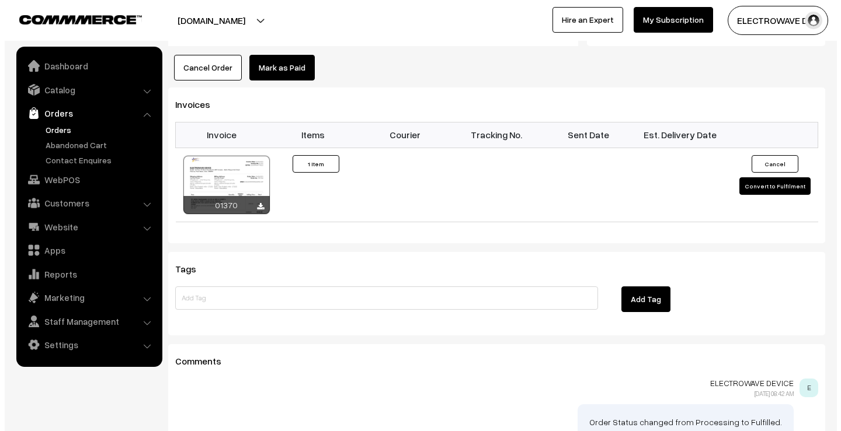
scroll to position [816, 0]
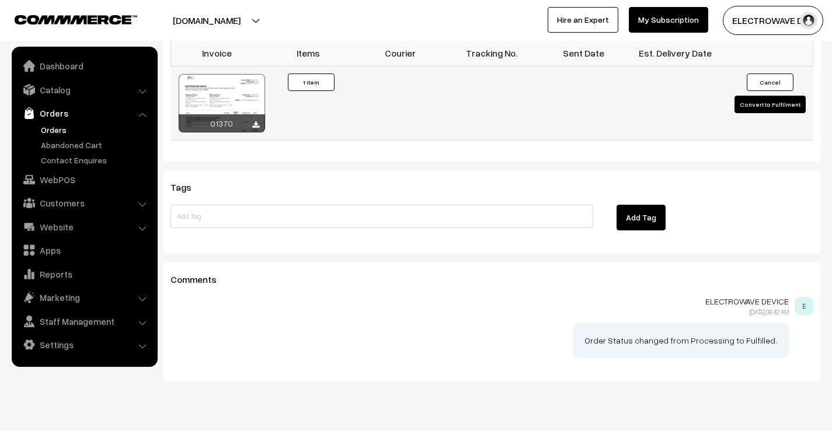
click at [745, 96] on button "Convert to Fulfilment" at bounding box center [769, 105] width 71 height 18
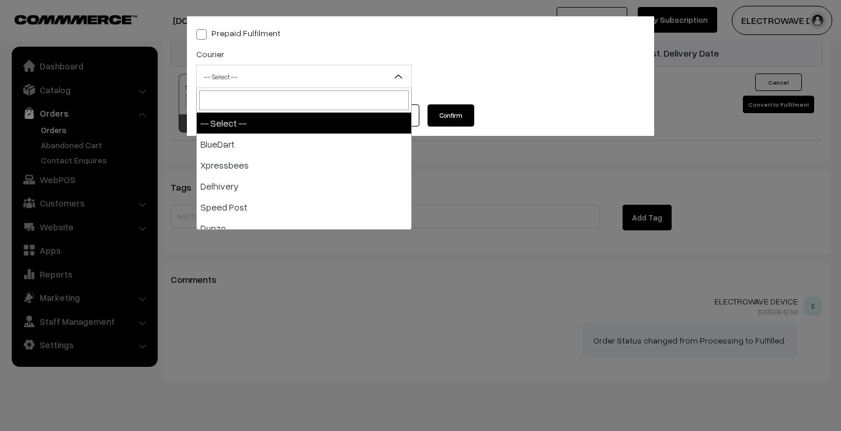
click at [261, 75] on span "-- Select --" at bounding box center [304, 77] width 214 height 20
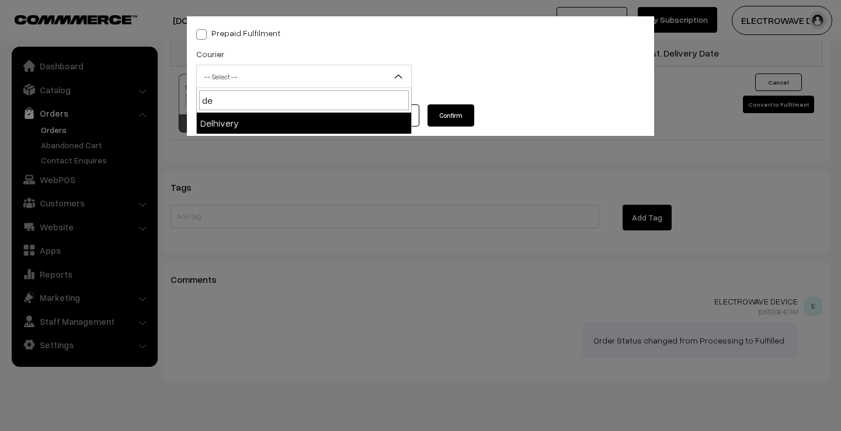
type input "de"
select select "4"
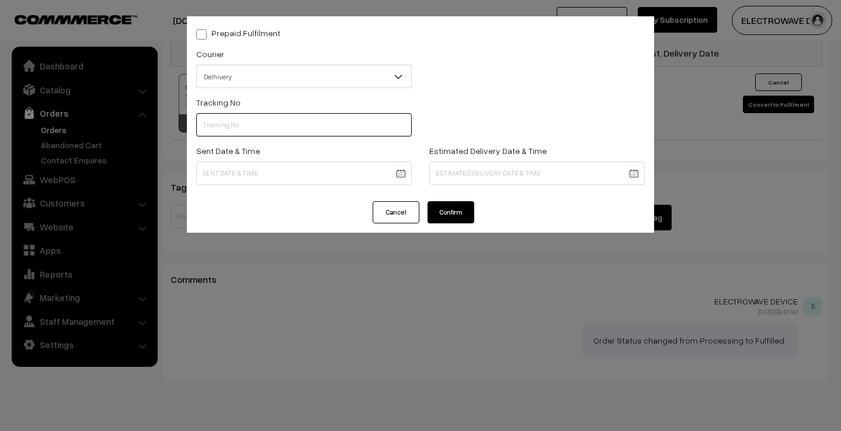
click at [254, 125] on input "text" at bounding box center [303, 124] width 215 height 23
paste input "22679033519532"
type input "22679033519532"
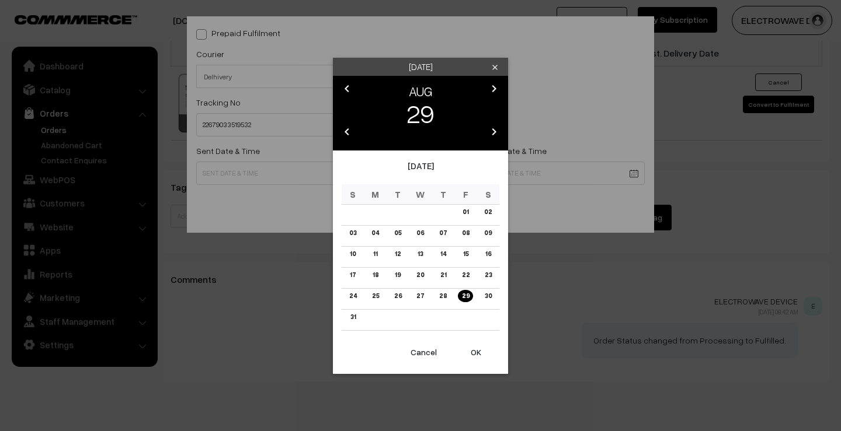
click at [480, 351] on button "OK" at bounding box center [475, 353] width 47 height 26
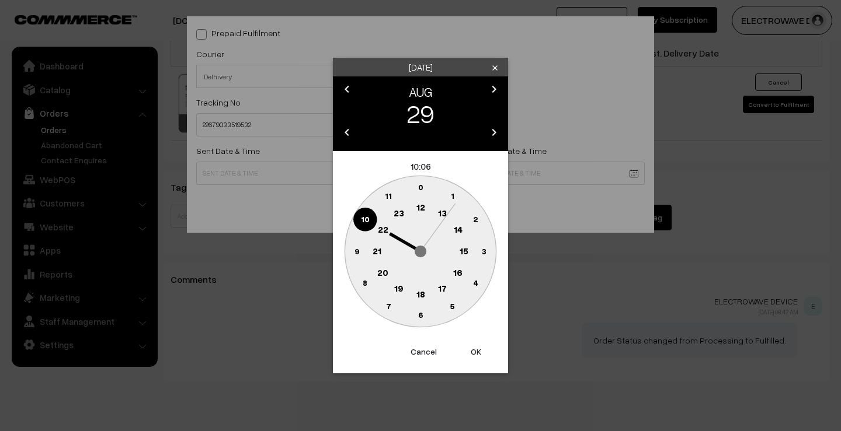
click at [480, 351] on button "OK" at bounding box center [475, 352] width 47 height 26
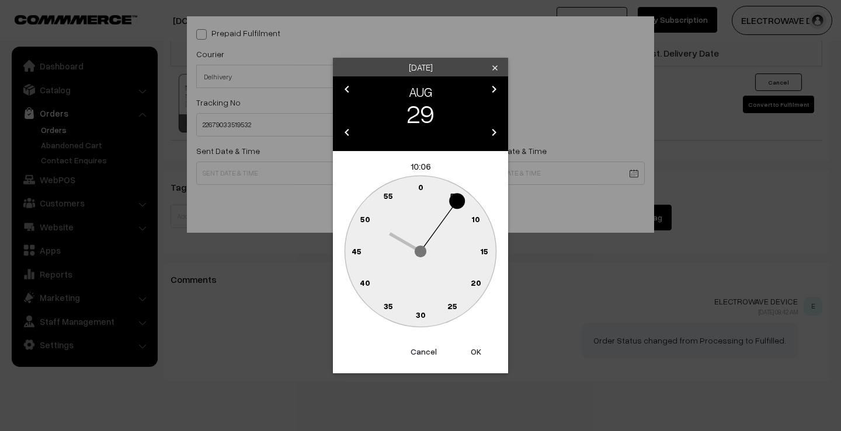
click at [472, 352] on button "OK" at bounding box center [475, 352] width 47 height 26
type input "29-08-2025 10:06"
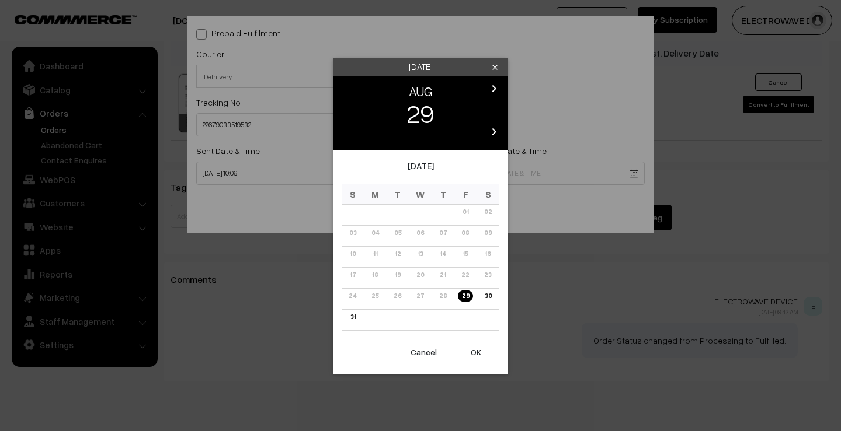
click at [493, 86] on icon "chevron_right" at bounding box center [494, 89] width 14 height 14
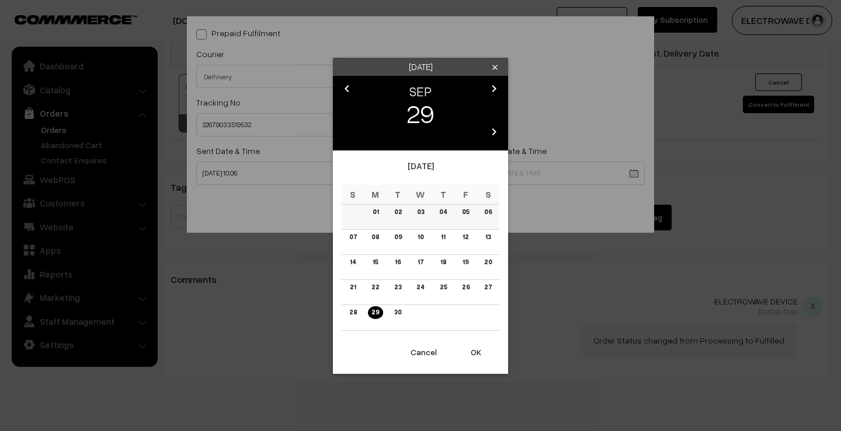
click at [440, 210] on link "04" at bounding box center [442, 212] width 15 height 12
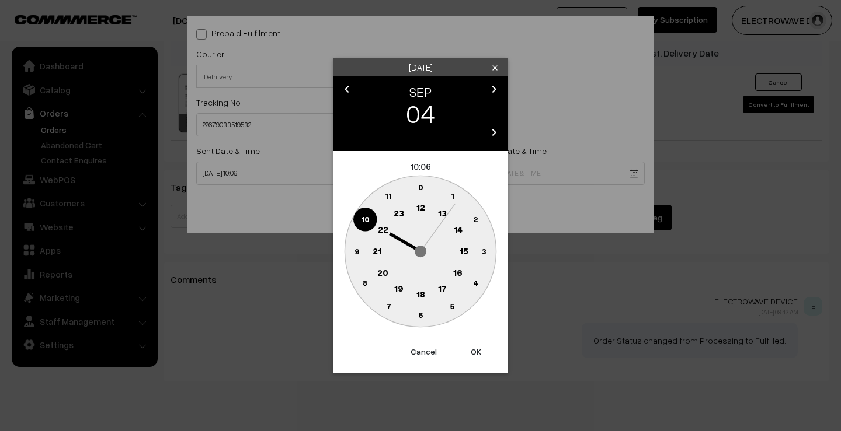
click at [466, 357] on button "OK" at bounding box center [475, 352] width 47 height 26
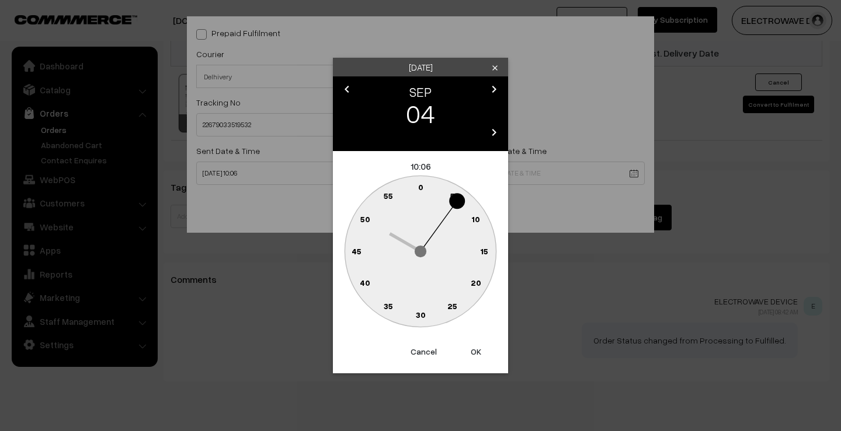
click at [468, 355] on button "OK" at bounding box center [475, 352] width 47 height 26
type input "04-09-2025 10:06"
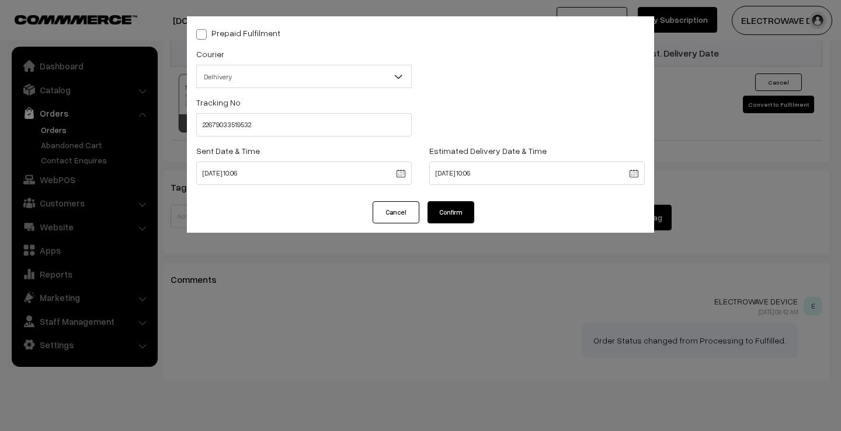
click at [442, 217] on button "Confirm" at bounding box center [450, 212] width 47 height 22
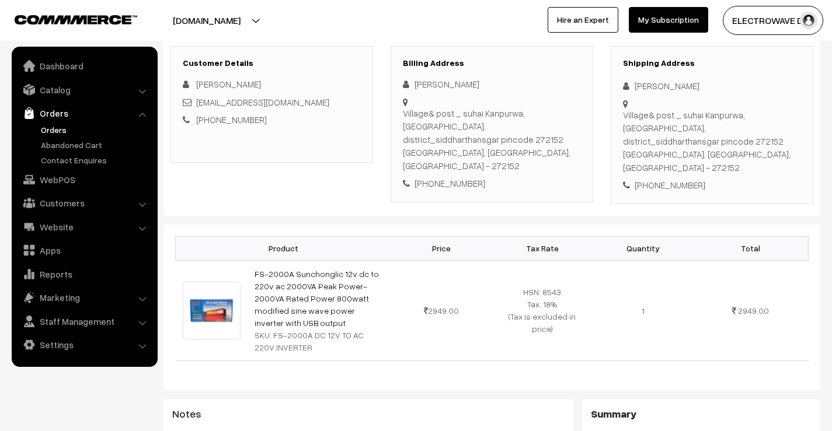
scroll to position [116, 0]
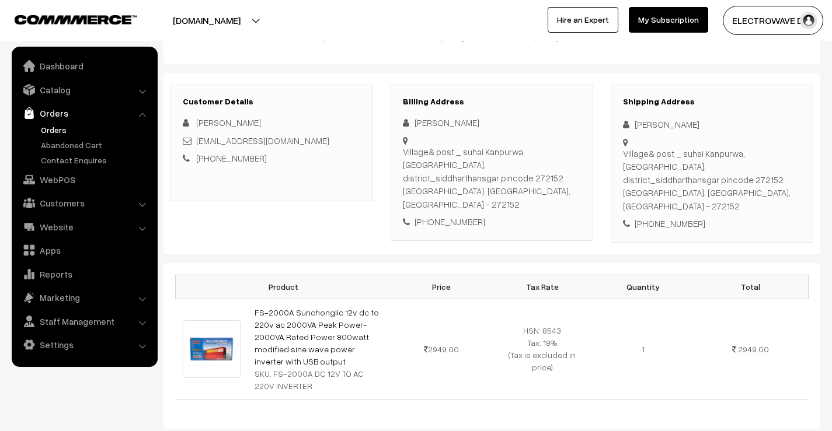
click at [458, 215] on div "[PHONE_NUMBER]" at bounding box center [492, 221] width 178 height 13
copy div "7081508602"
click at [42, 130] on link "Orders" at bounding box center [96, 130] width 116 height 12
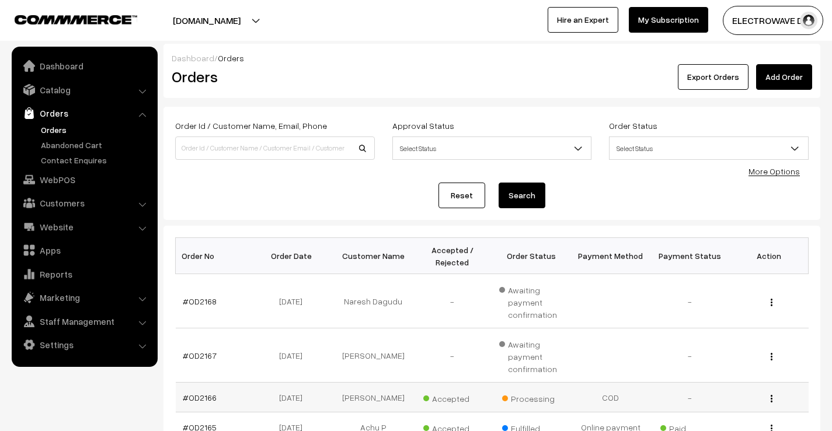
scroll to position [247, 0]
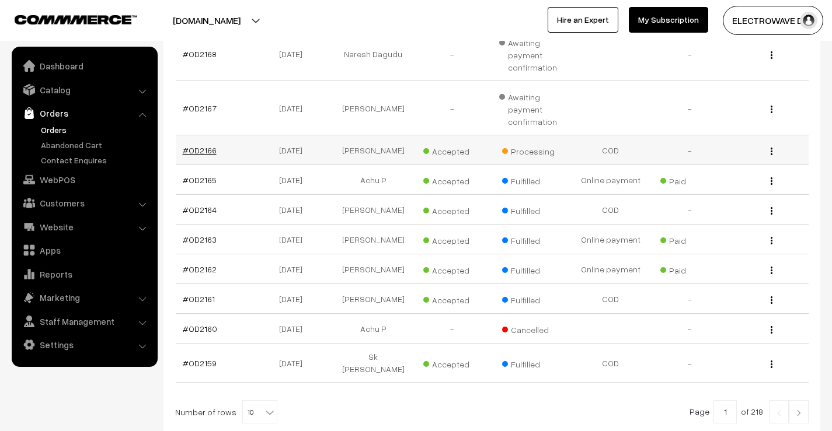
click at [207, 154] on link "#OD2166" at bounding box center [200, 150] width 34 height 10
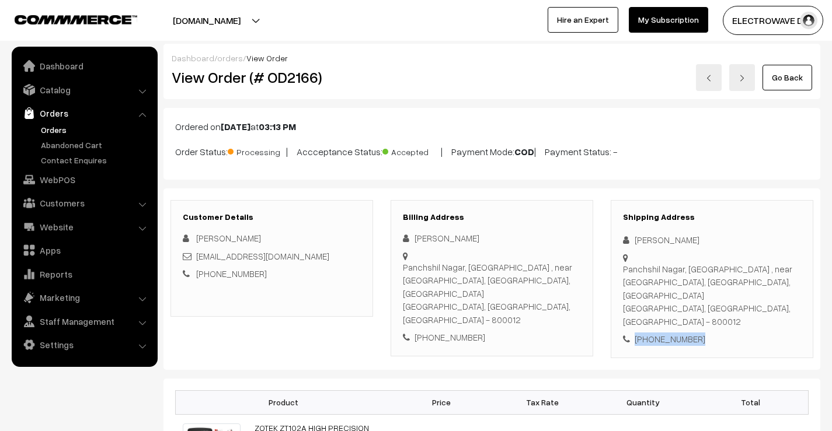
drag, startPoint x: 720, startPoint y: 316, endPoint x: 626, endPoint y: 318, distance: 94.0
click at [626, 333] on div "[PHONE_NUMBER]" at bounding box center [712, 339] width 178 height 13
copy div "[PHONE_NUMBER]"
click at [298, 86] on h2 "View Order (# OD2166)" at bounding box center [273, 77] width 202 height 18
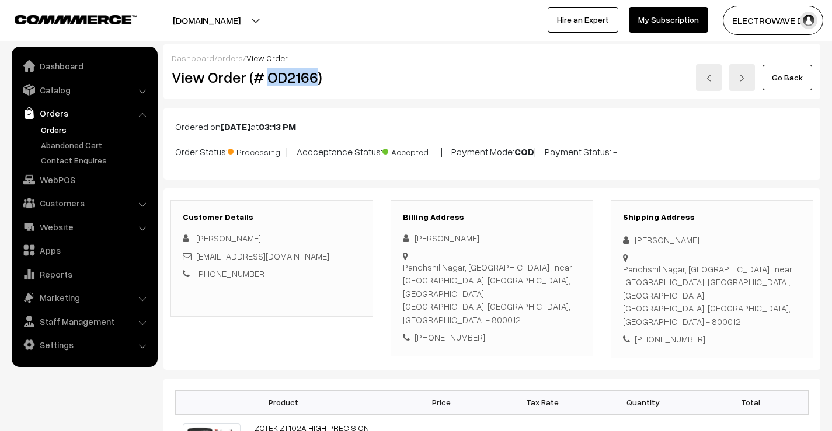
copy h2 "OD2166"
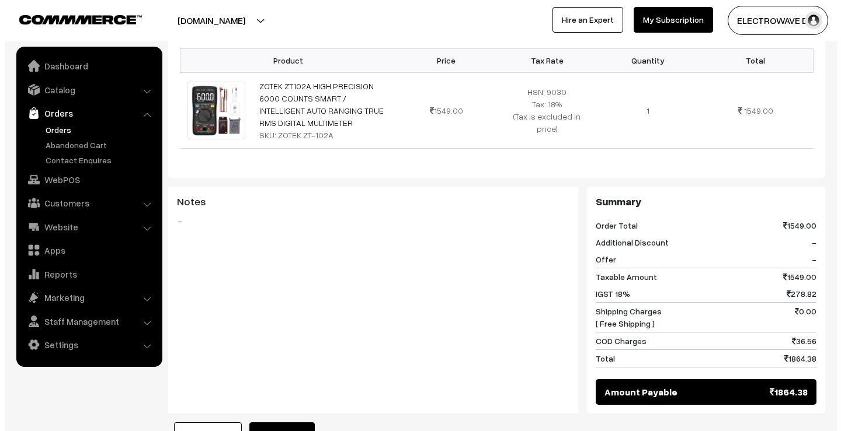
scroll to position [584, 0]
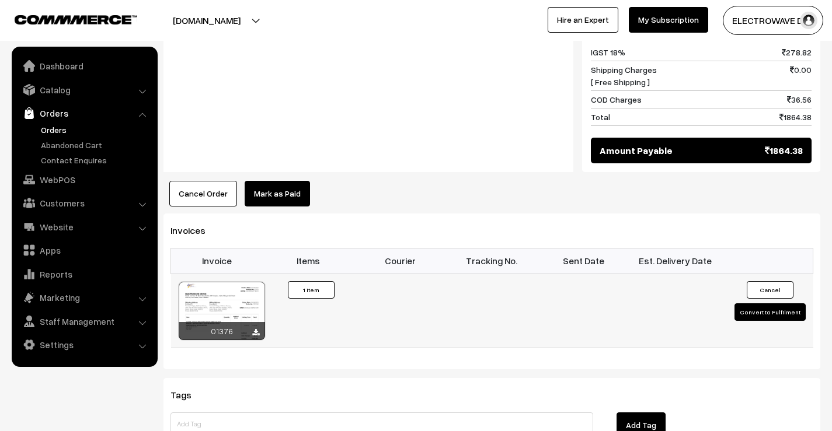
click at [744, 304] on button "Convert to Fulfilment" at bounding box center [769, 313] width 71 height 18
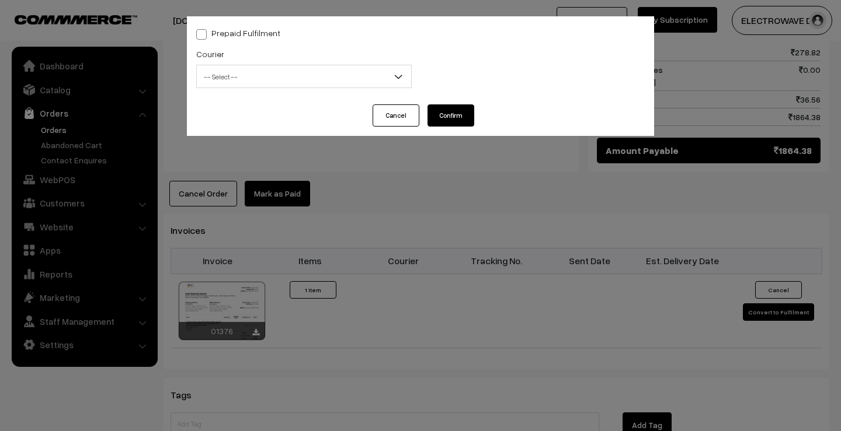
click at [268, 76] on span "-- Select --" at bounding box center [304, 77] width 214 height 20
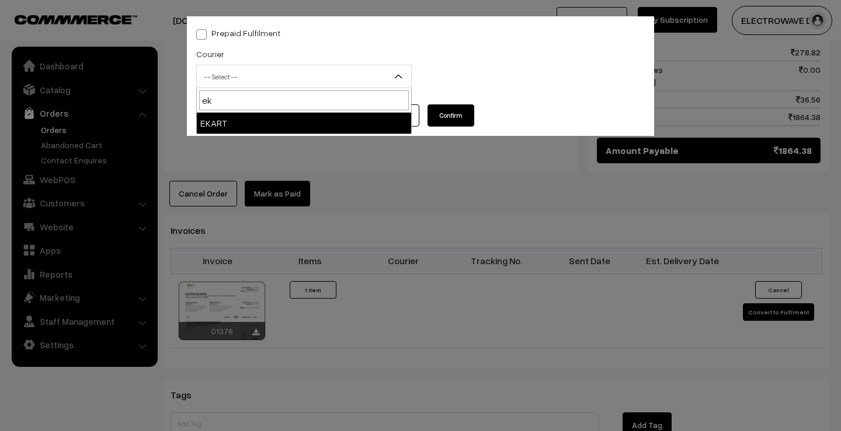
type input "ek"
select select "9"
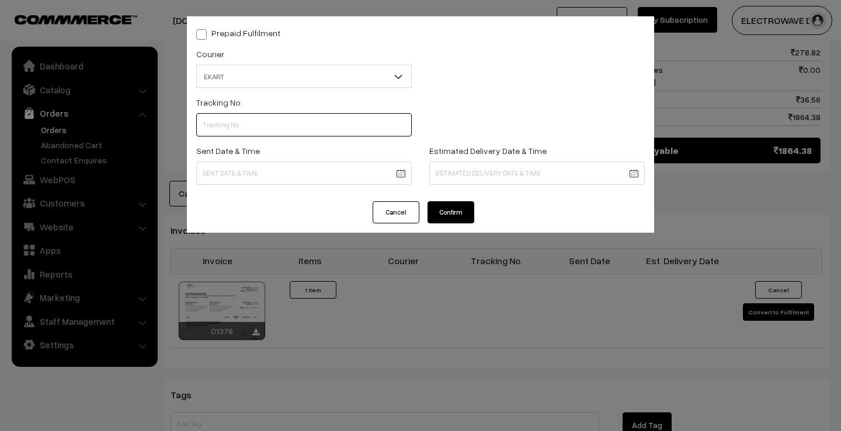
click at [255, 119] on input "text" at bounding box center [303, 124] width 215 height 23
paste input "SOSC1001927417"
type input "SOSC1001927417"
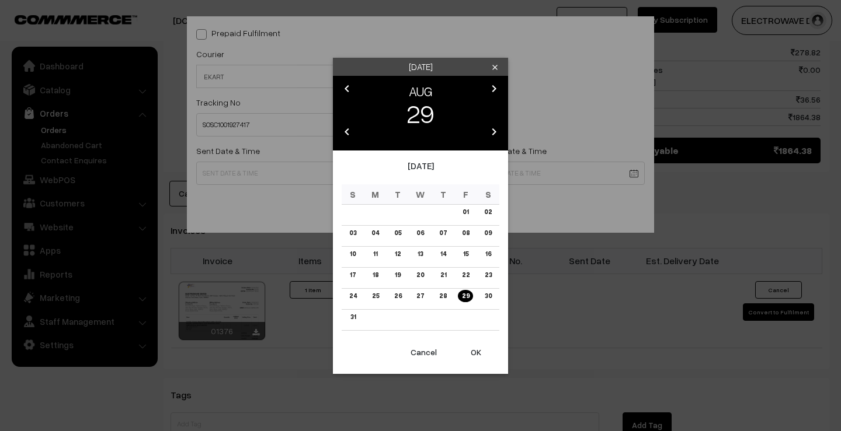
drag, startPoint x: 260, startPoint y: 173, endPoint x: 305, endPoint y: 261, distance: 99.7
click at [260, 173] on body "Thank you for showing interest. Our team will call you shortly. Close dhruvpro.…" at bounding box center [420, 40] width 841 height 1249
click at [472, 355] on button "OK" at bounding box center [475, 353] width 47 height 26
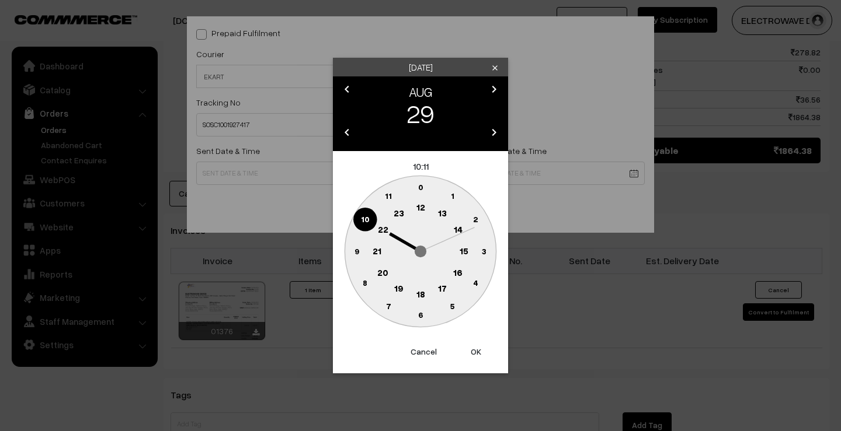
click at [472, 355] on button "OK" at bounding box center [475, 352] width 47 height 26
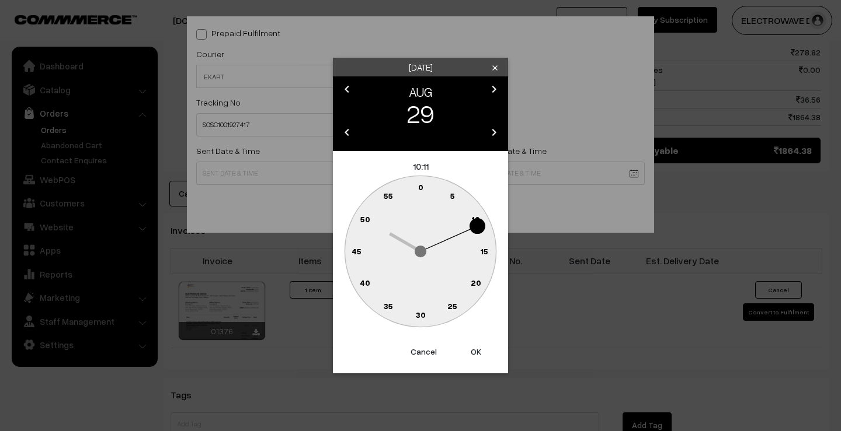
click at [472, 355] on button "OK" at bounding box center [475, 352] width 47 height 26
type input "29-08-2025 10:11"
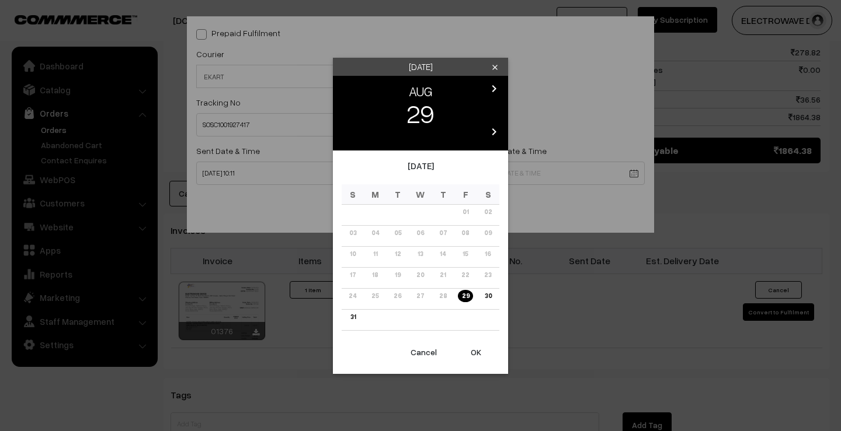
click at [482, 180] on body "Thank you for showing interest. Our team will call you shortly. Close dhruvpro.…" at bounding box center [420, 40] width 841 height 1249
click at [491, 90] on icon "chevron_right" at bounding box center [494, 89] width 14 height 14
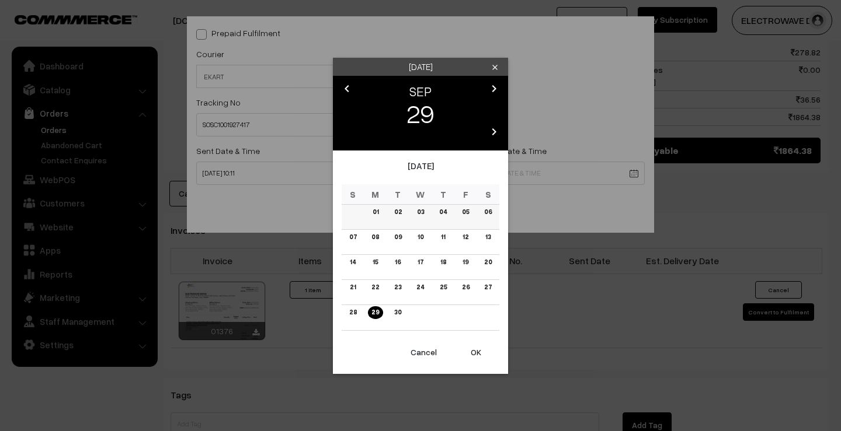
click at [416, 211] on link "03" at bounding box center [420, 212] width 14 height 12
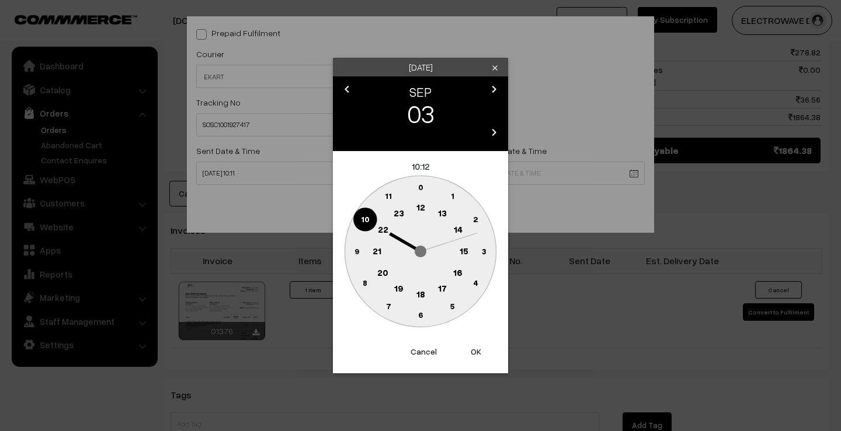
click at [476, 352] on button "OK" at bounding box center [475, 352] width 47 height 26
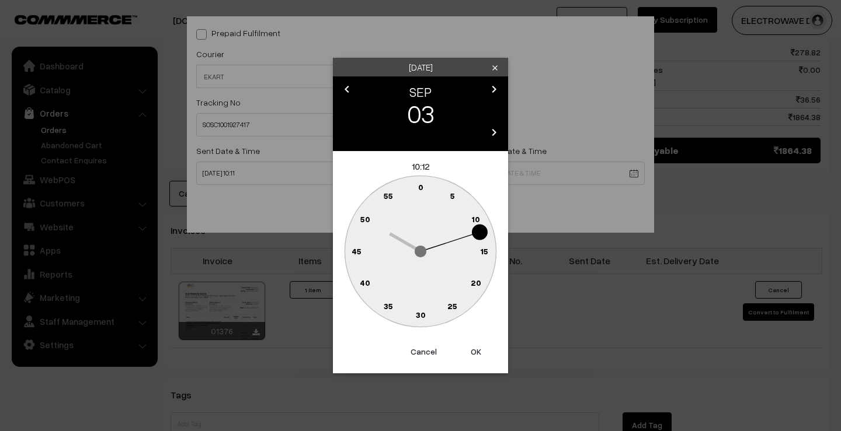
click at [476, 352] on button "OK" at bounding box center [475, 352] width 47 height 26
type input "03-09-2025 10:12"
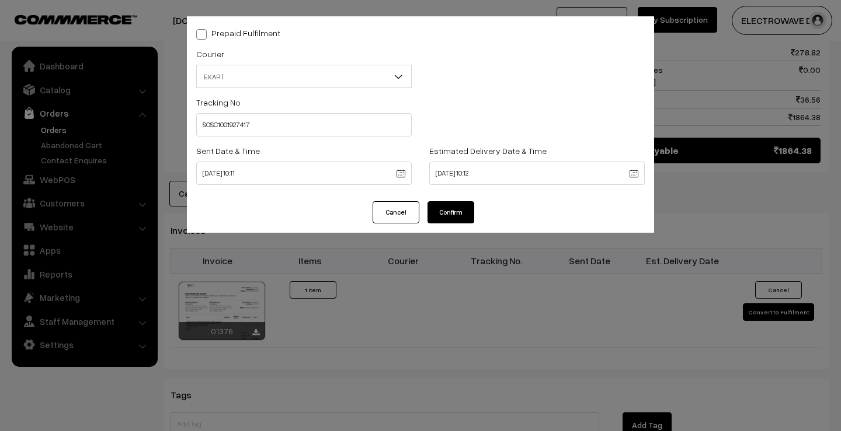
click at [467, 210] on button "Confirm" at bounding box center [450, 212] width 47 height 22
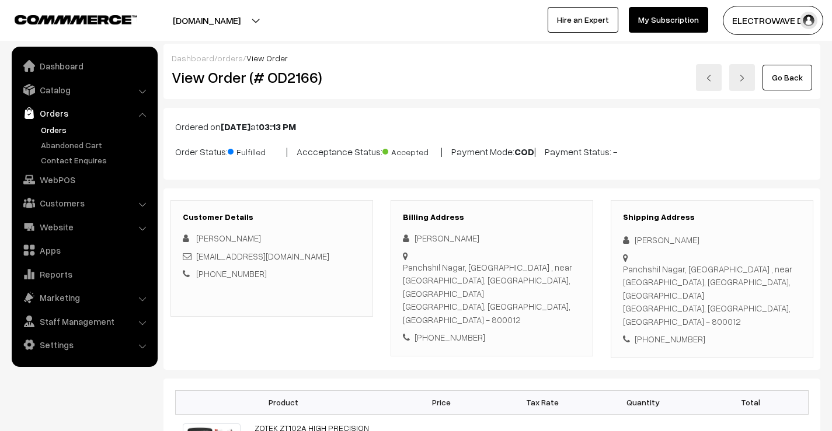
scroll to position [584, 0]
